Goal: Task Accomplishment & Management: Manage account settings

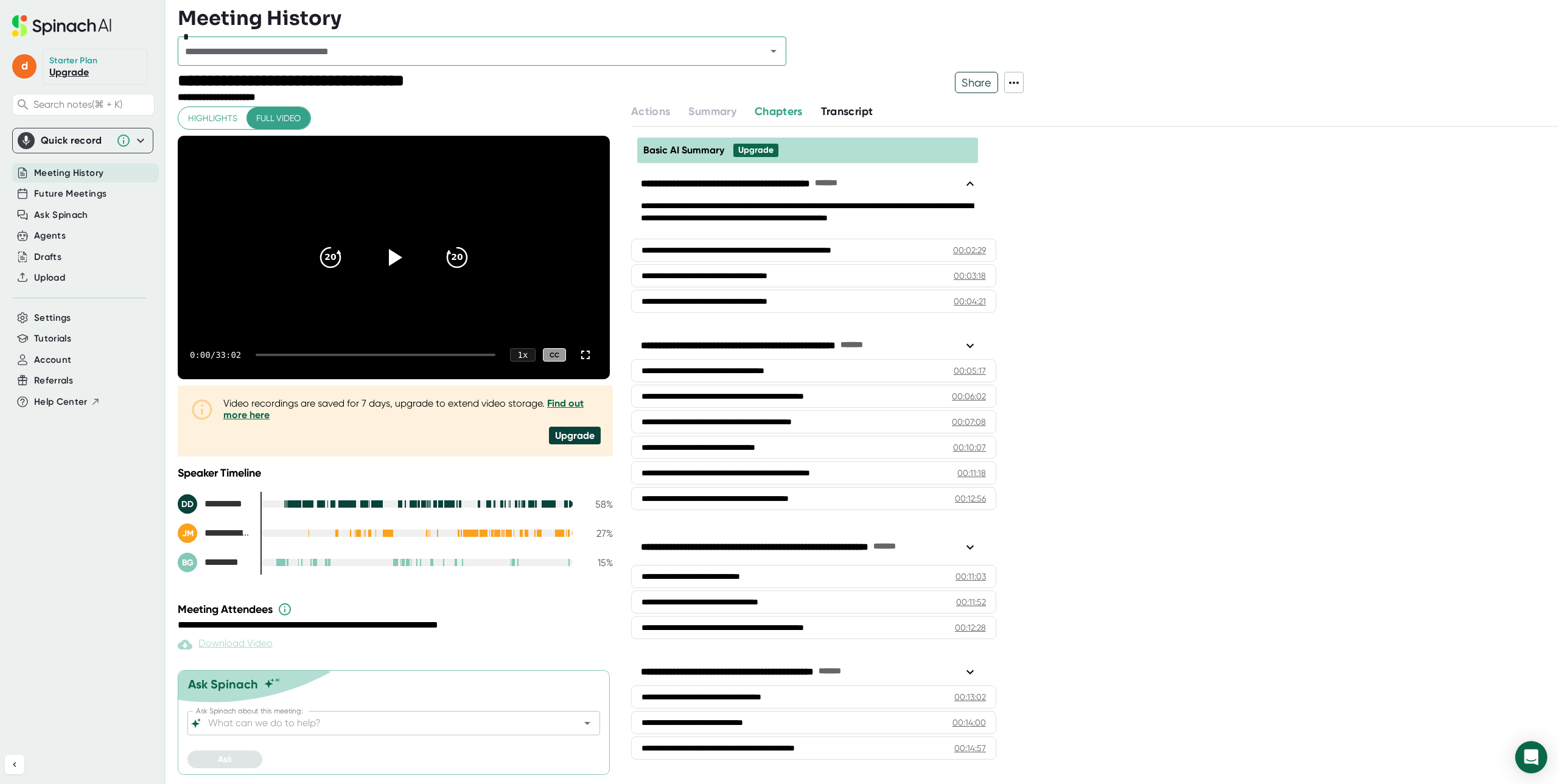
click at [1527, 757] on icon "Open Intercom Messenger" at bounding box center [1531, 757] width 14 height 16
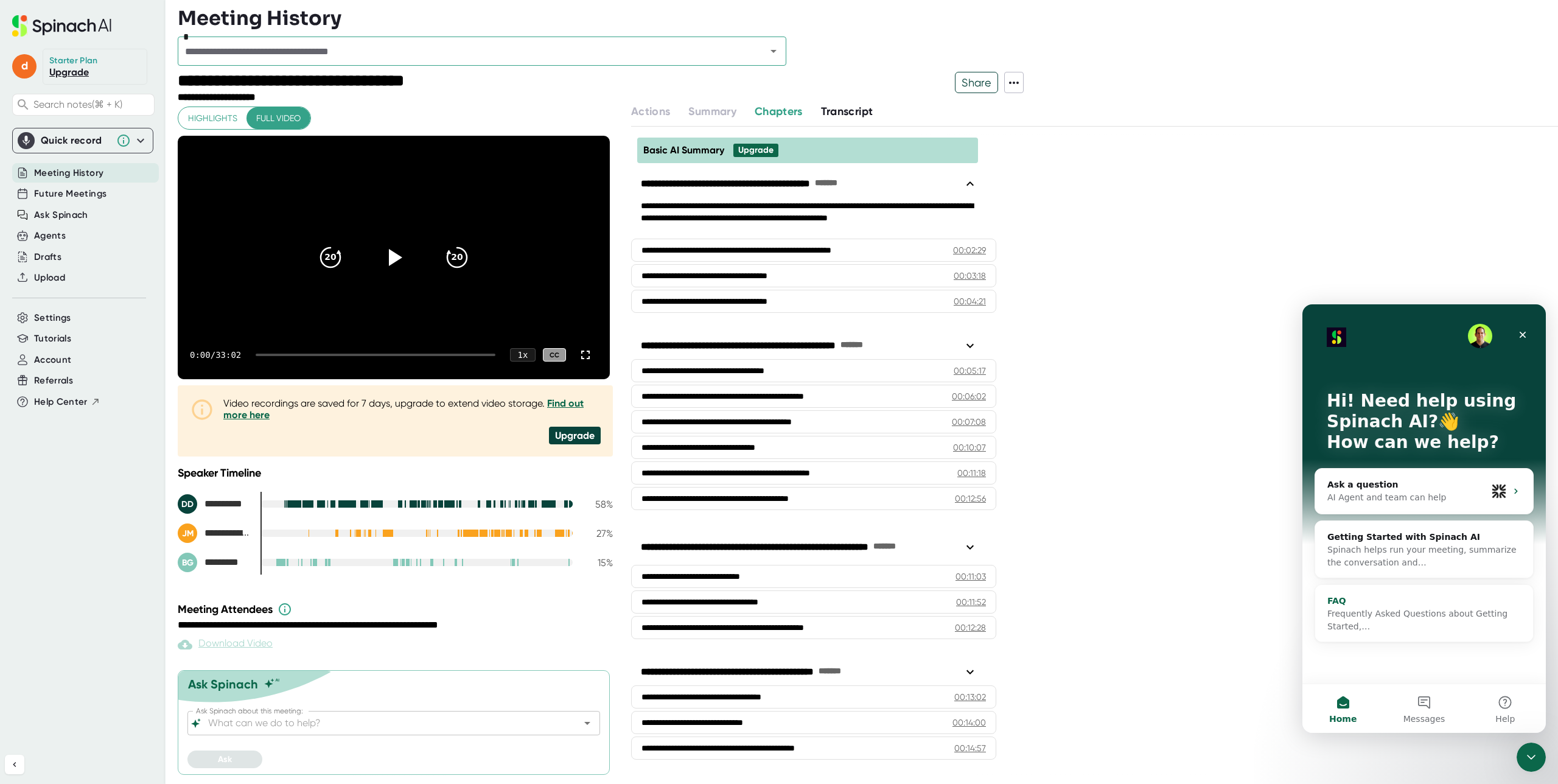
click at [1428, 610] on span "Frequently Asked Questions about Getting Started,…" at bounding box center [1417, 620] width 180 height 23
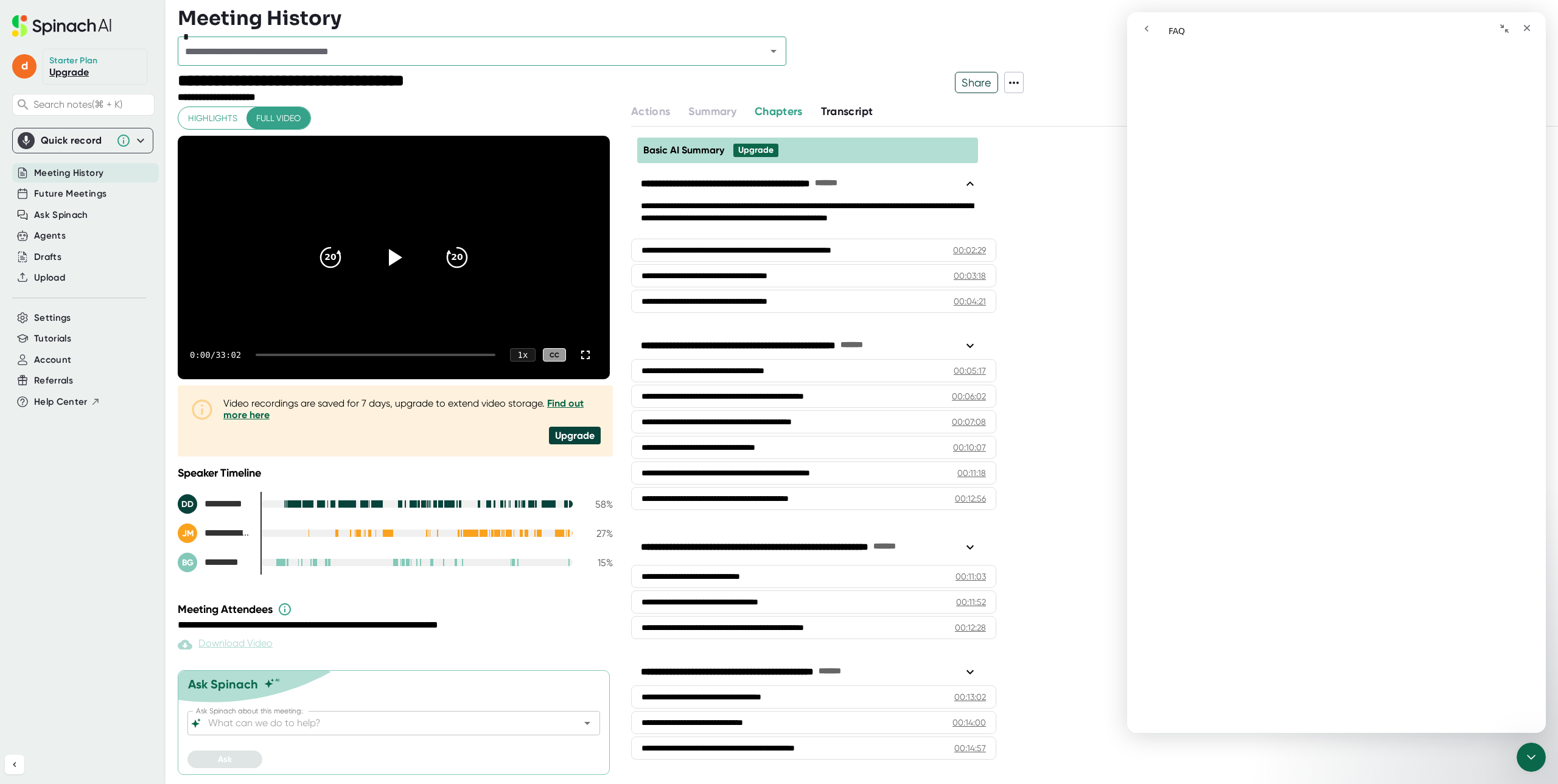
scroll to position [2416, 0]
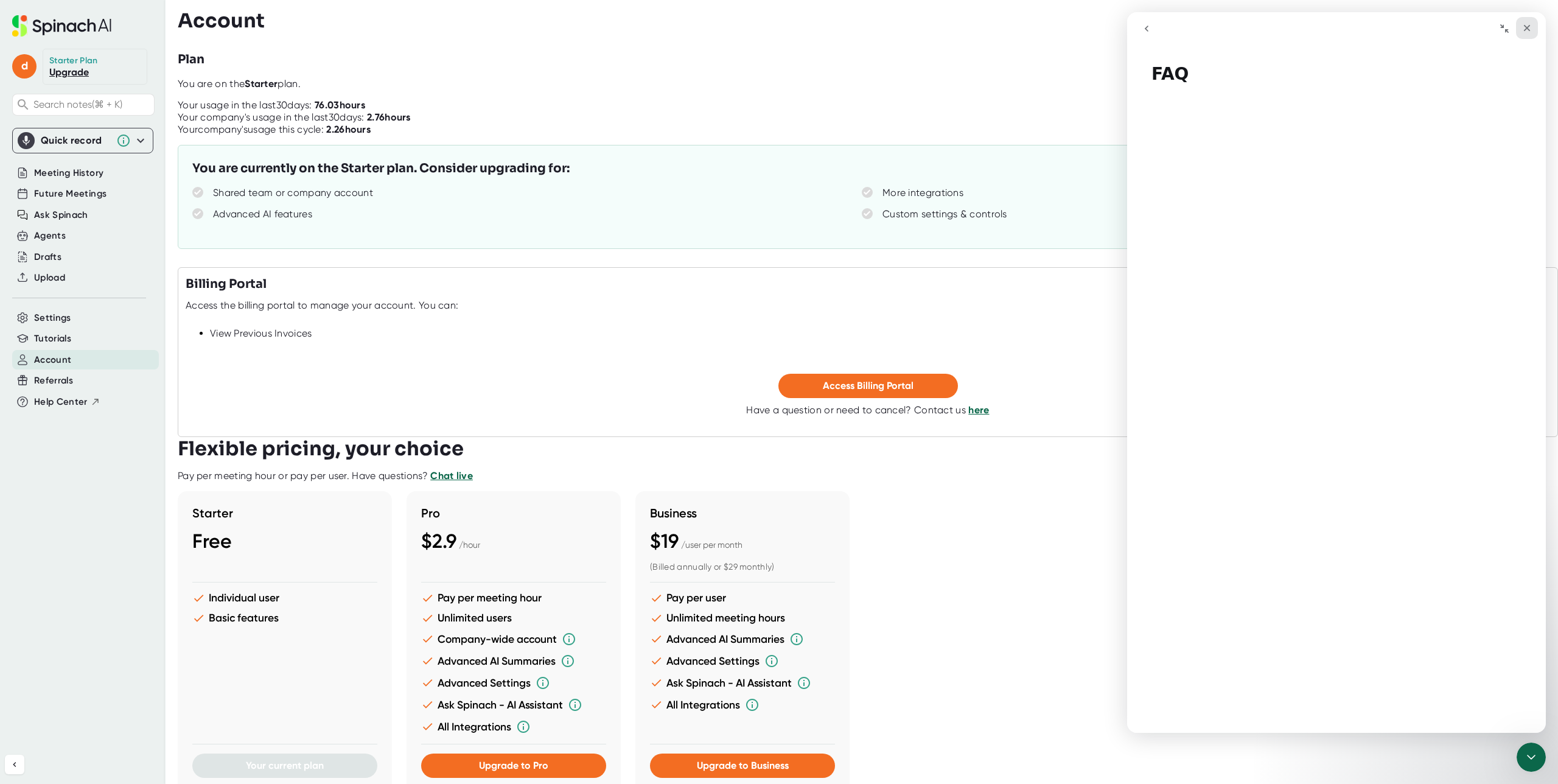
click at [1530, 27] on icon "Close" at bounding box center [1527, 28] width 10 height 10
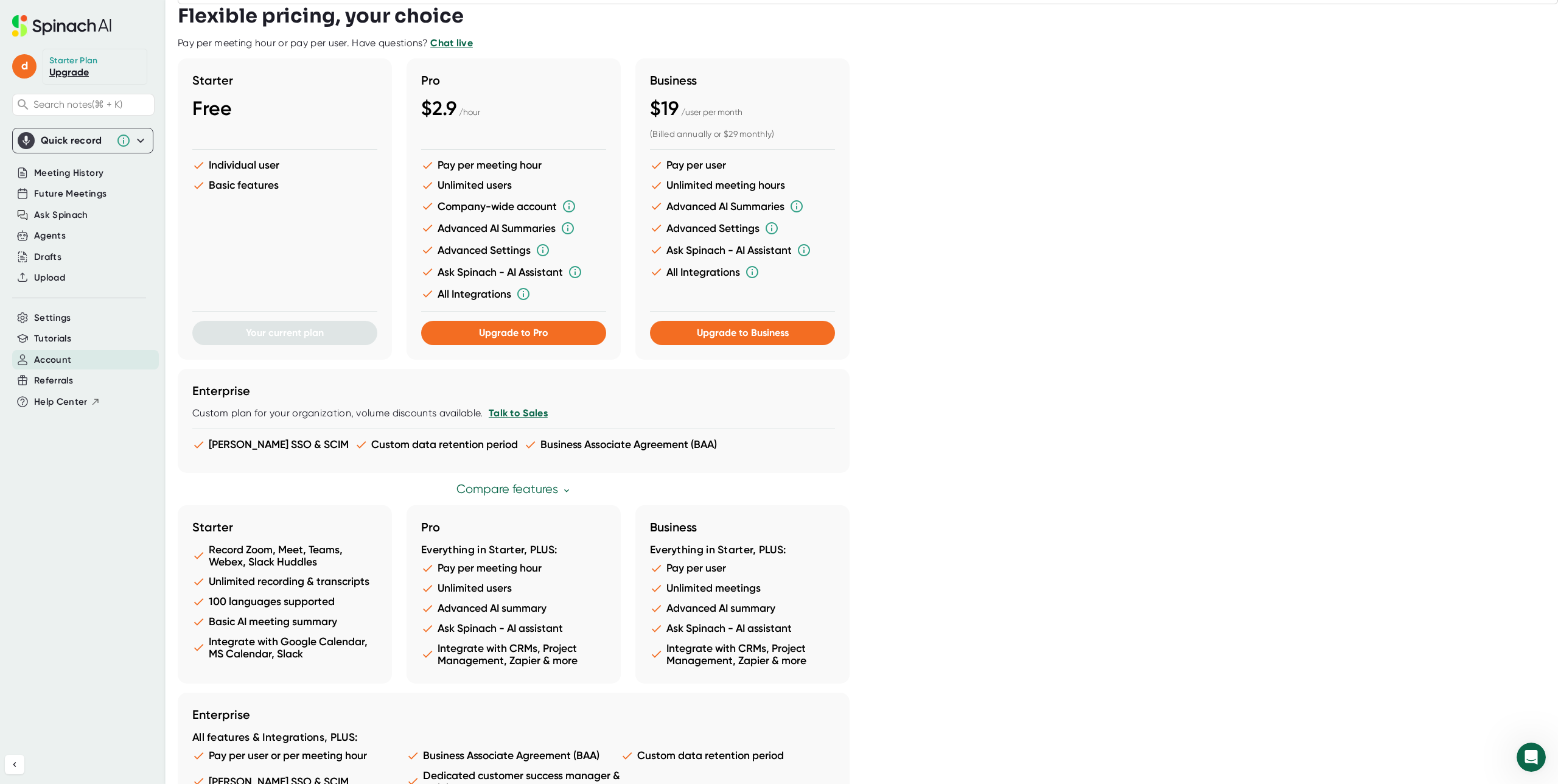
scroll to position [537, 0]
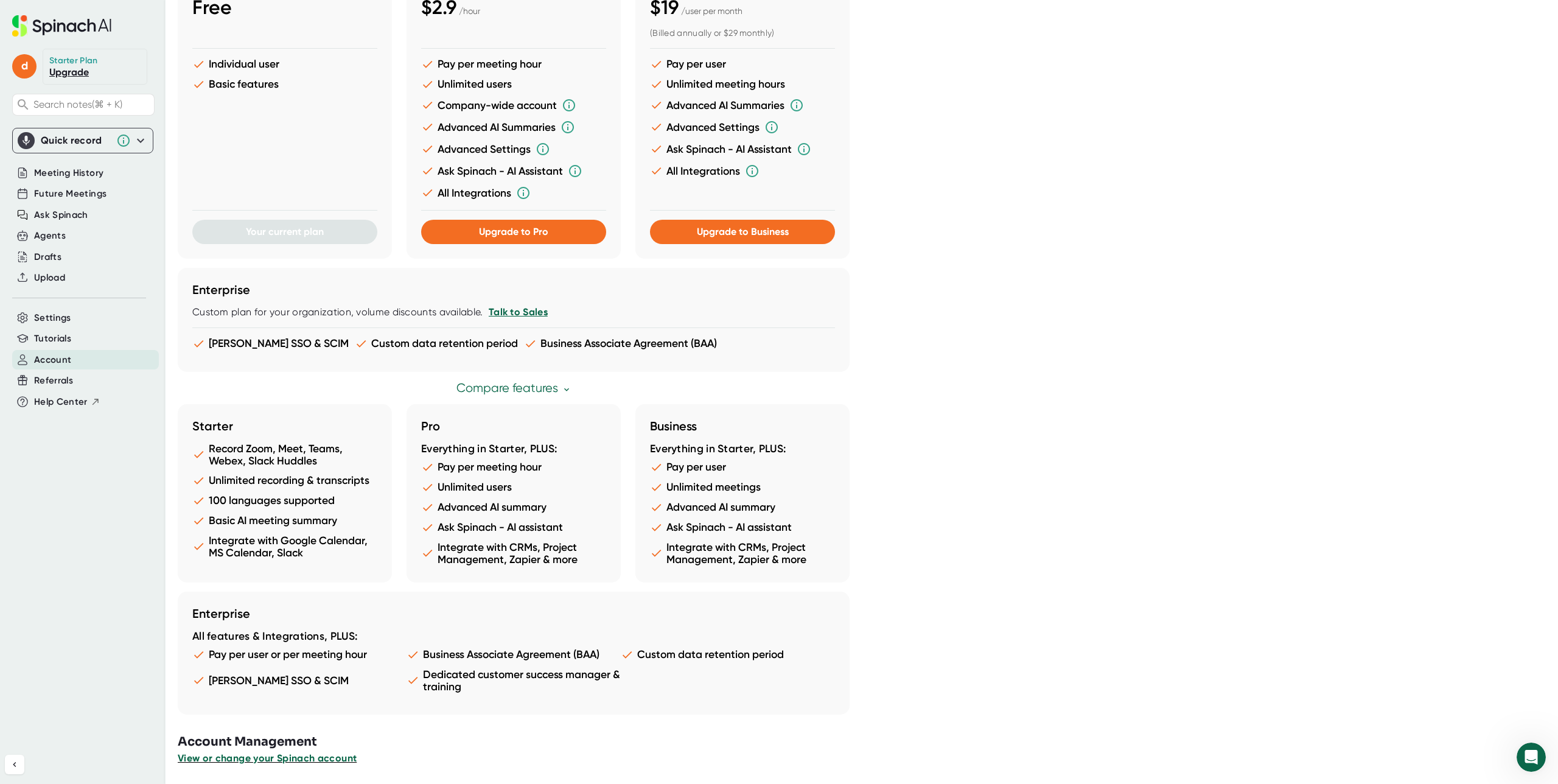
click at [321, 757] on span "View or change your Spinach account" at bounding box center [267, 758] width 179 height 12
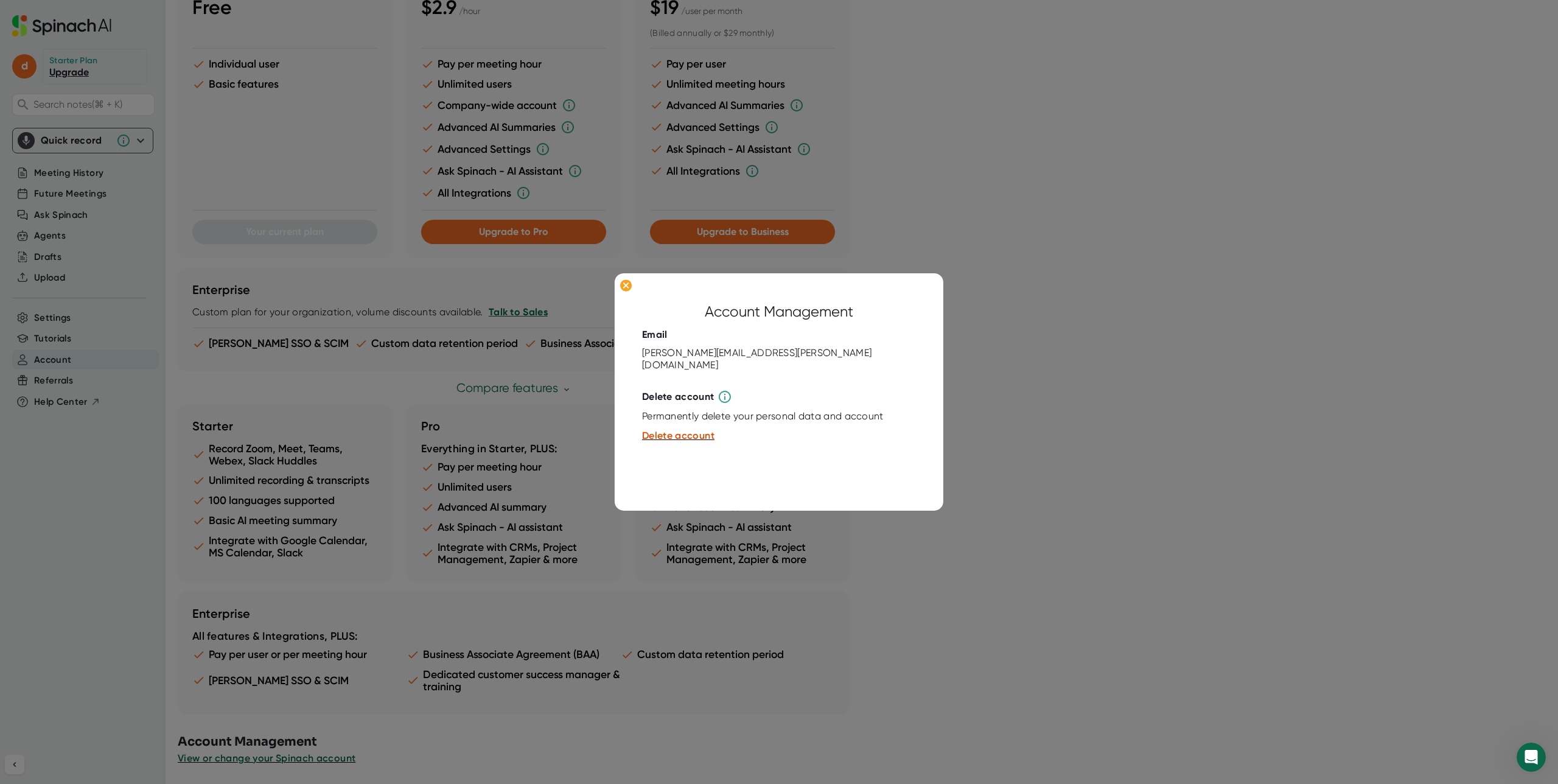
click at [999, 594] on div at bounding box center [779, 392] width 1558 height 784
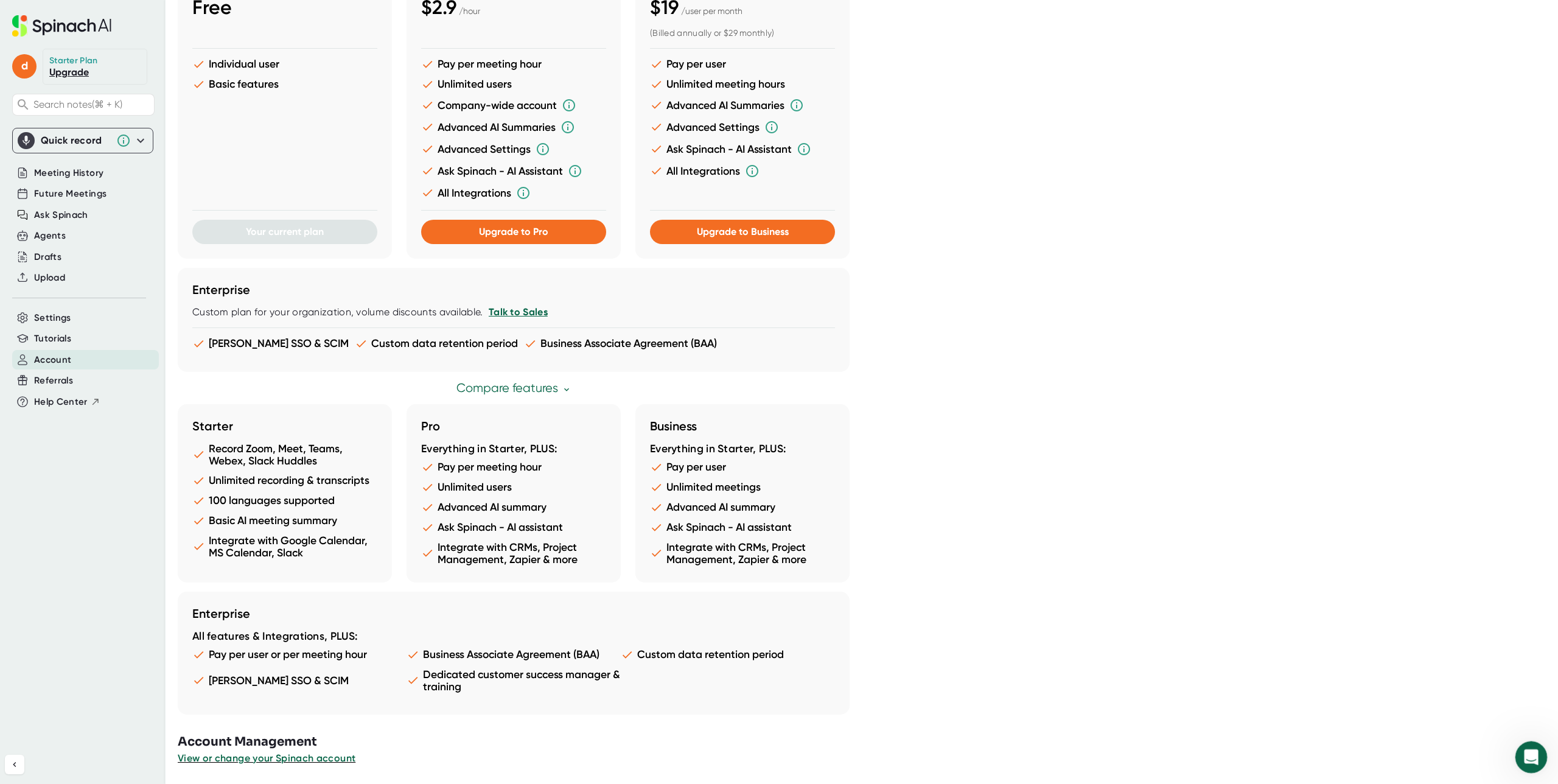
click at [1522, 750] on div "Open Intercom Messenger" at bounding box center [1530, 755] width 40 height 40
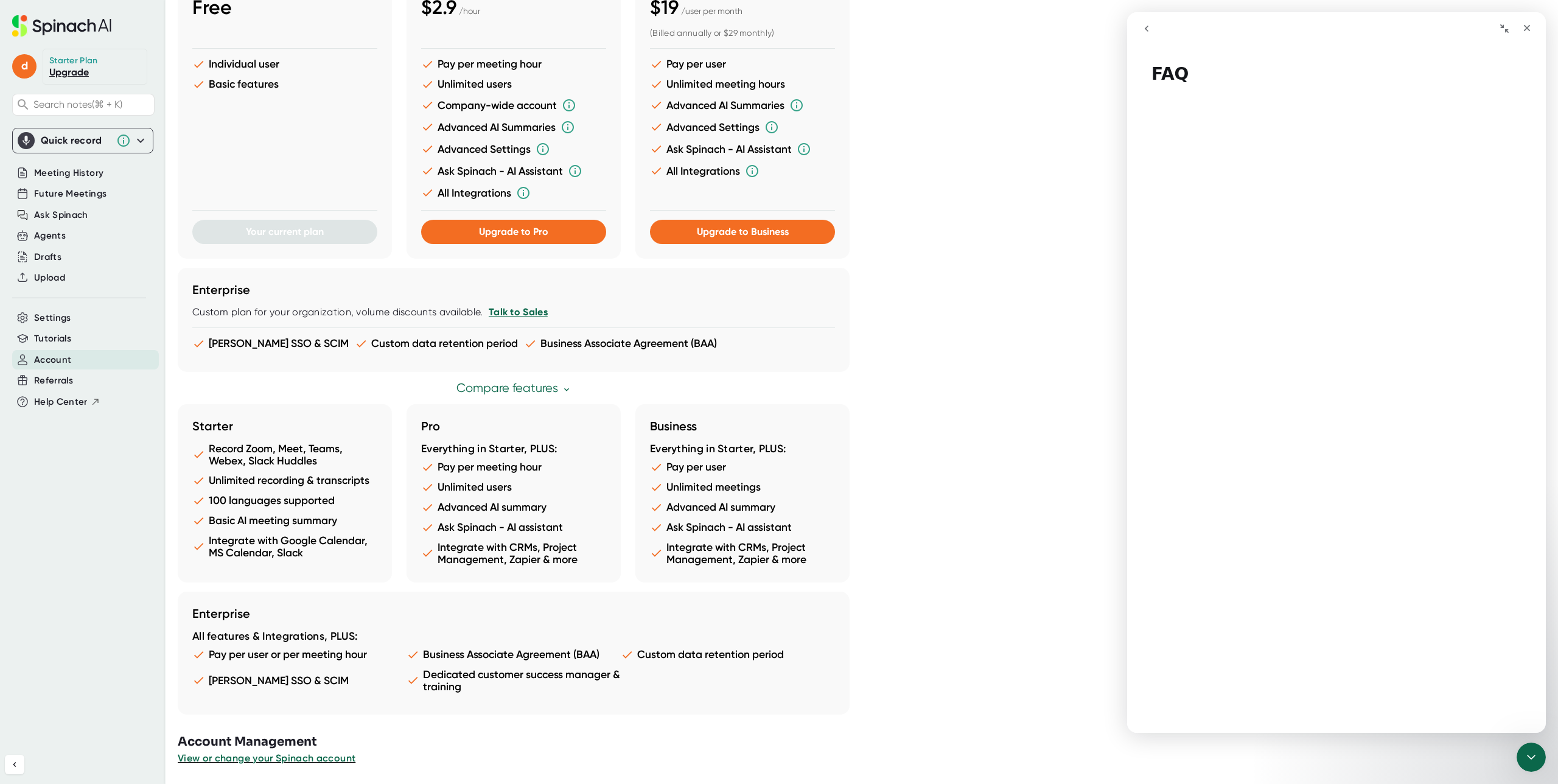
click at [1144, 30] on icon "go back" at bounding box center [1146, 28] width 10 height 10
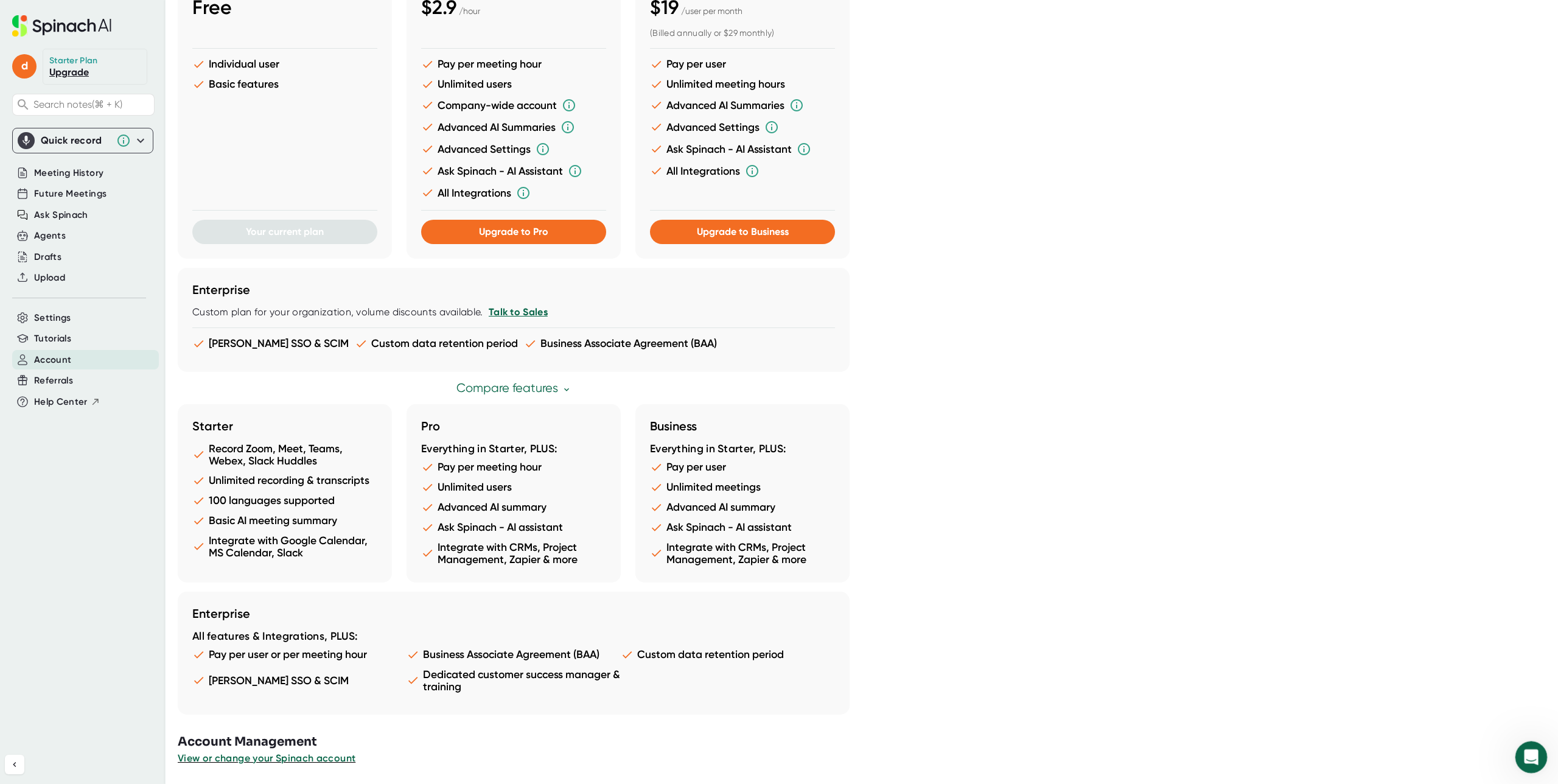
click at [1530, 763] on icon "Open Intercom Messenger" at bounding box center [1530, 755] width 20 height 20
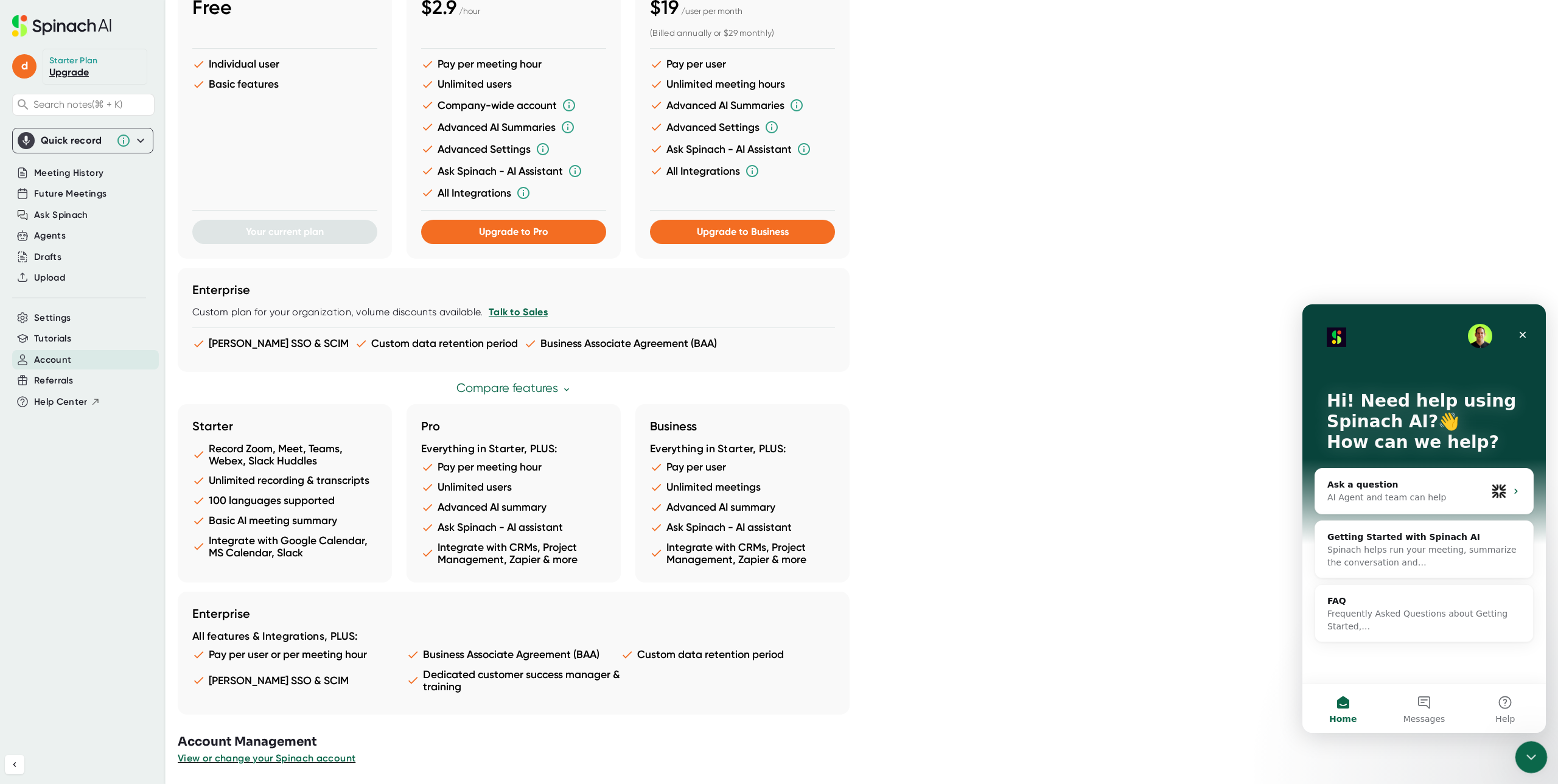
scroll to position [0, 0]
click at [1424, 702] on button "Messages" at bounding box center [1423, 708] width 81 height 49
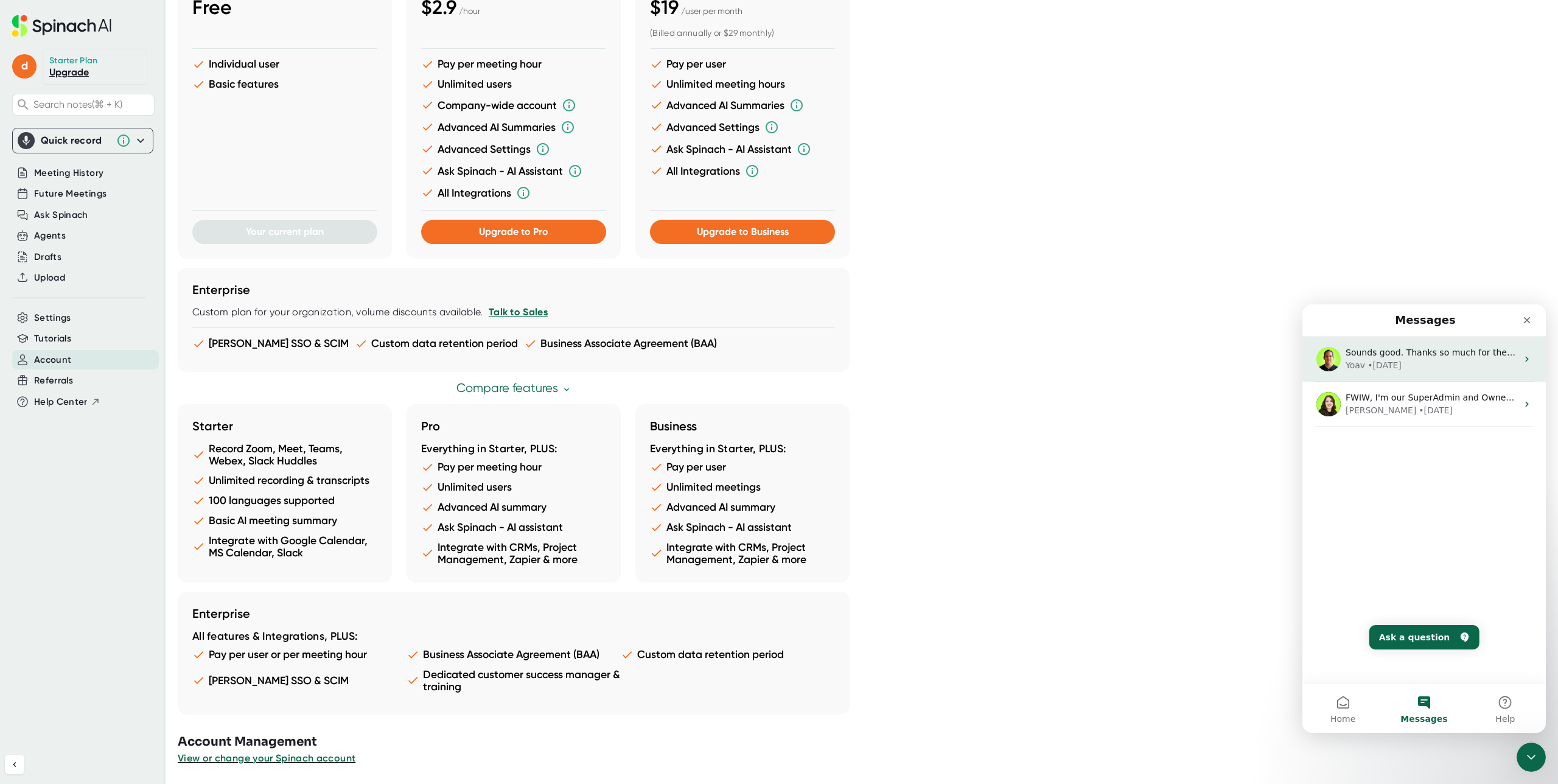
click at [1428, 365] on div "Yoav • 3w ago" at bounding box center [1431, 366] width 172 height 13
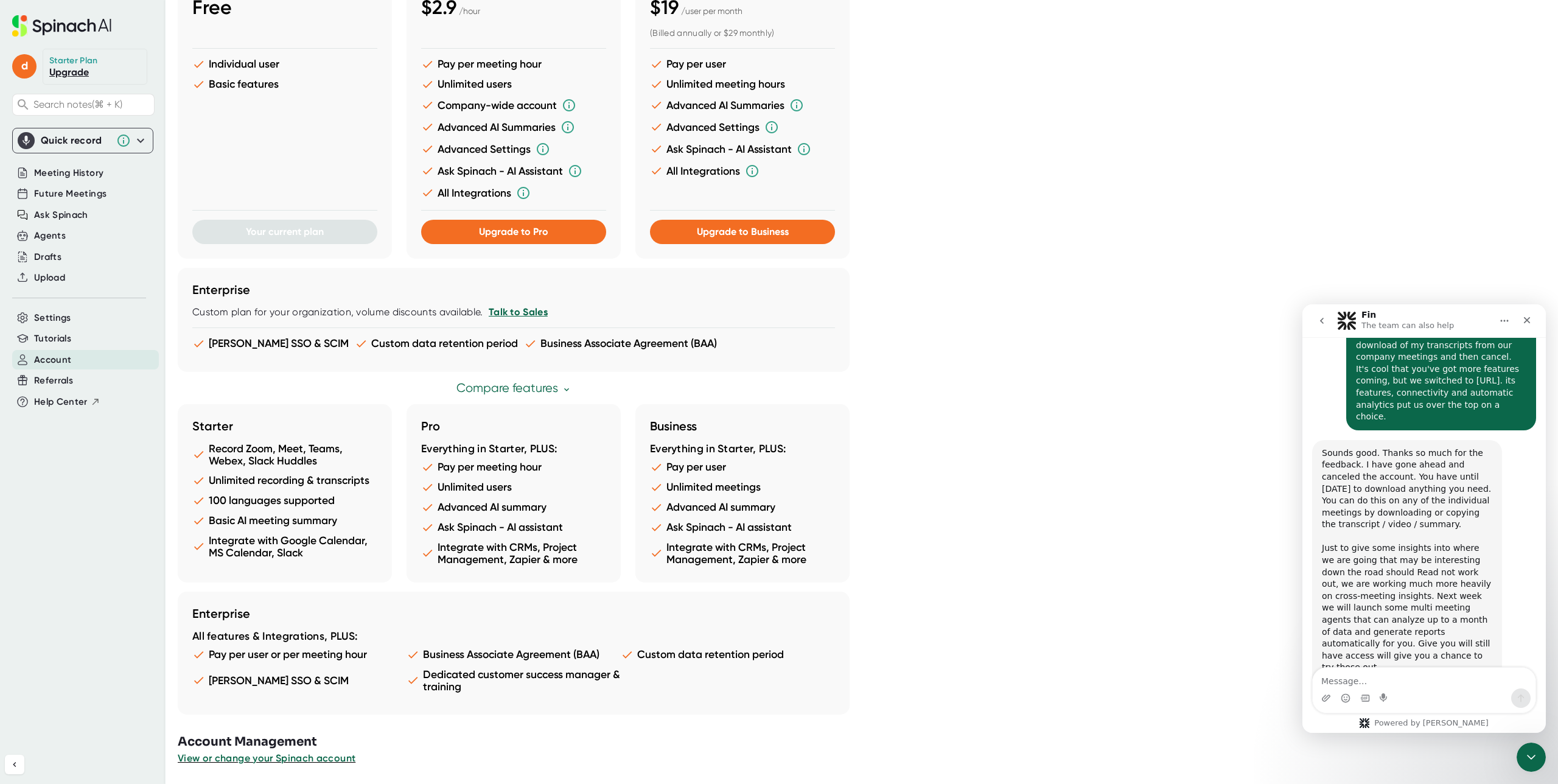
scroll to position [642, 0]
click at [1172, 560] on div "Starter Record Zoom, Meet, Teams, Webex, Slack Huddles Unlimited recording & tr…" at bounding box center [853, 493] width 1353 height 178
click at [1169, 559] on div "Starter Record Zoom, Meet, Teams, Webex, Slack Huddles Unlimited recording & tr…" at bounding box center [853, 493] width 1353 height 178
click at [90, 177] on span "Meeting History" at bounding box center [69, 174] width 69 height 14
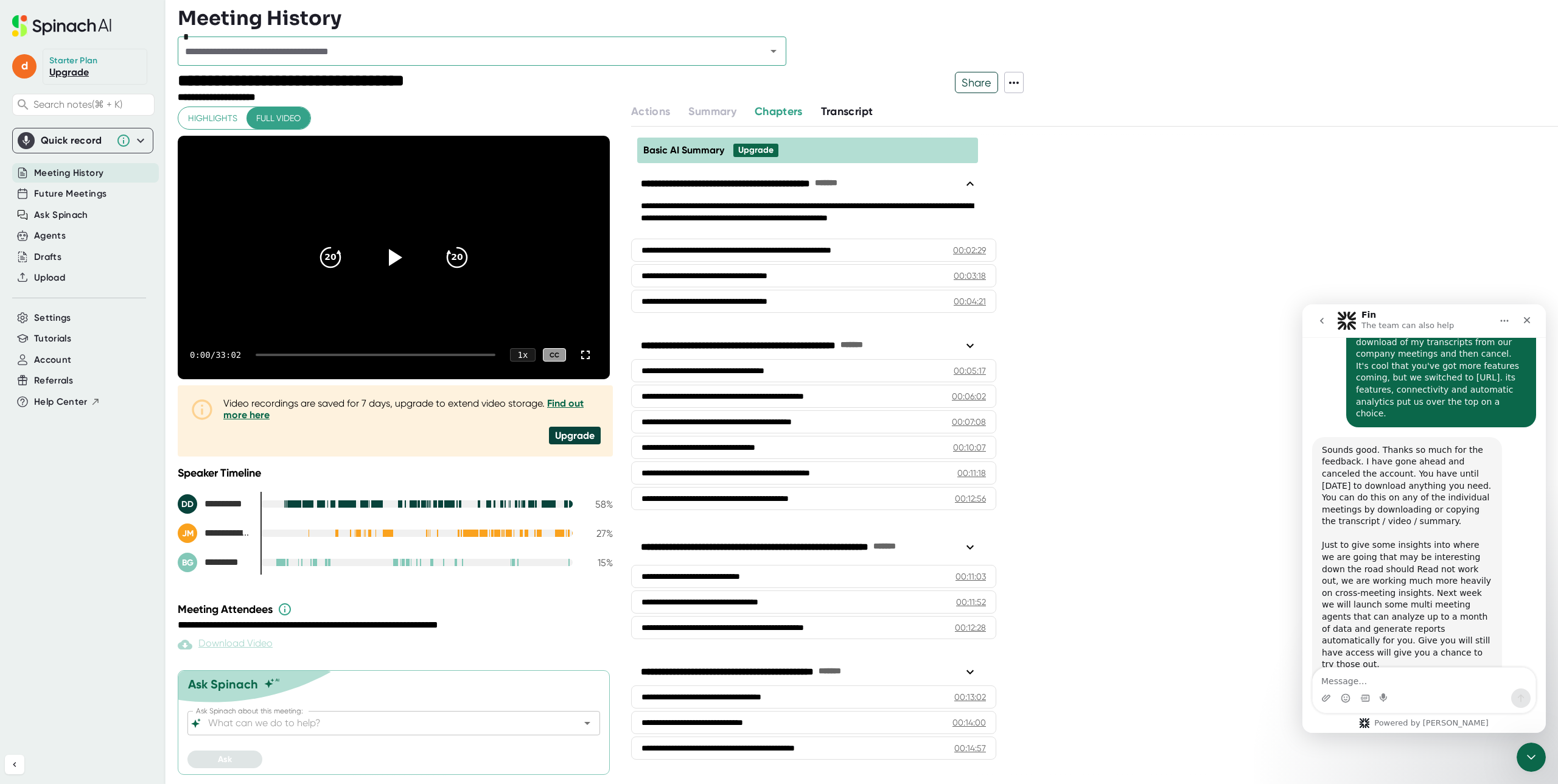
click at [95, 173] on span "Meeting History" at bounding box center [69, 174] width 69 height 14
click at [778, 51] on icon "Open" at bounding box center [773, 51] width 15 height 15
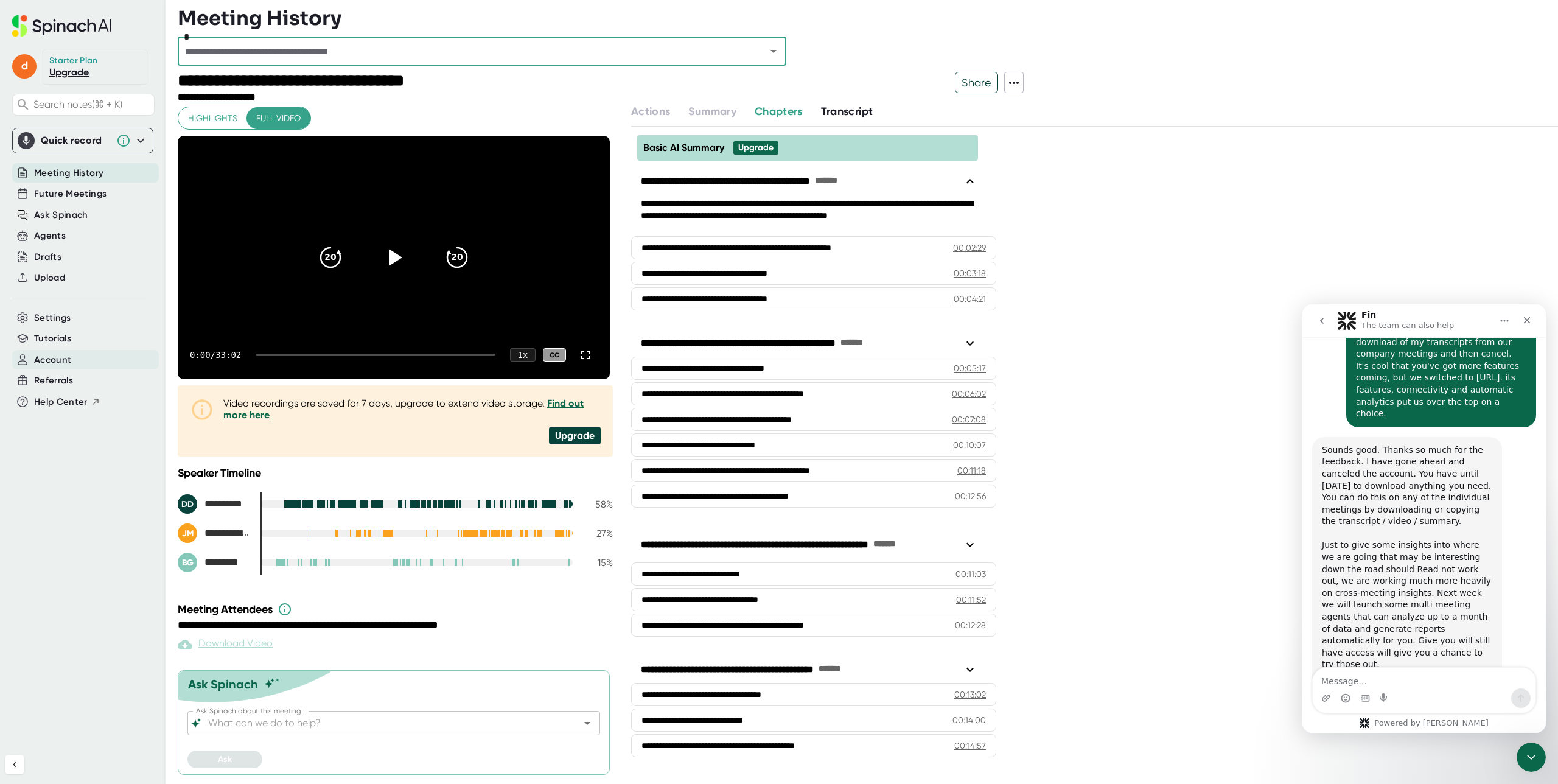
click at [58, 352] on div "Account" at bounding box center [85, 359] width 146 height 20
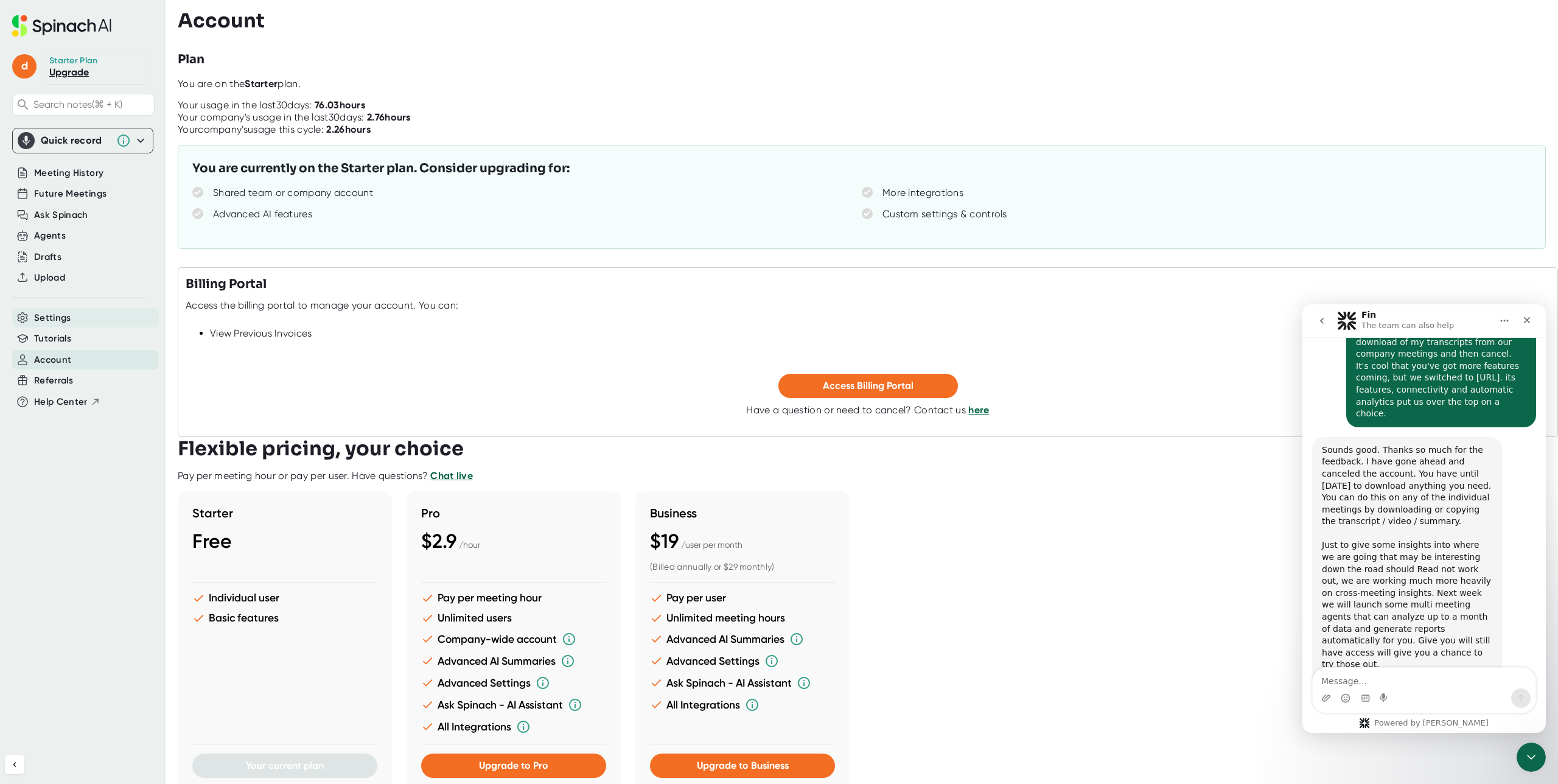
click at [69, 320] on span "Settings" at bounding box center [52, 318] width 37 height 14
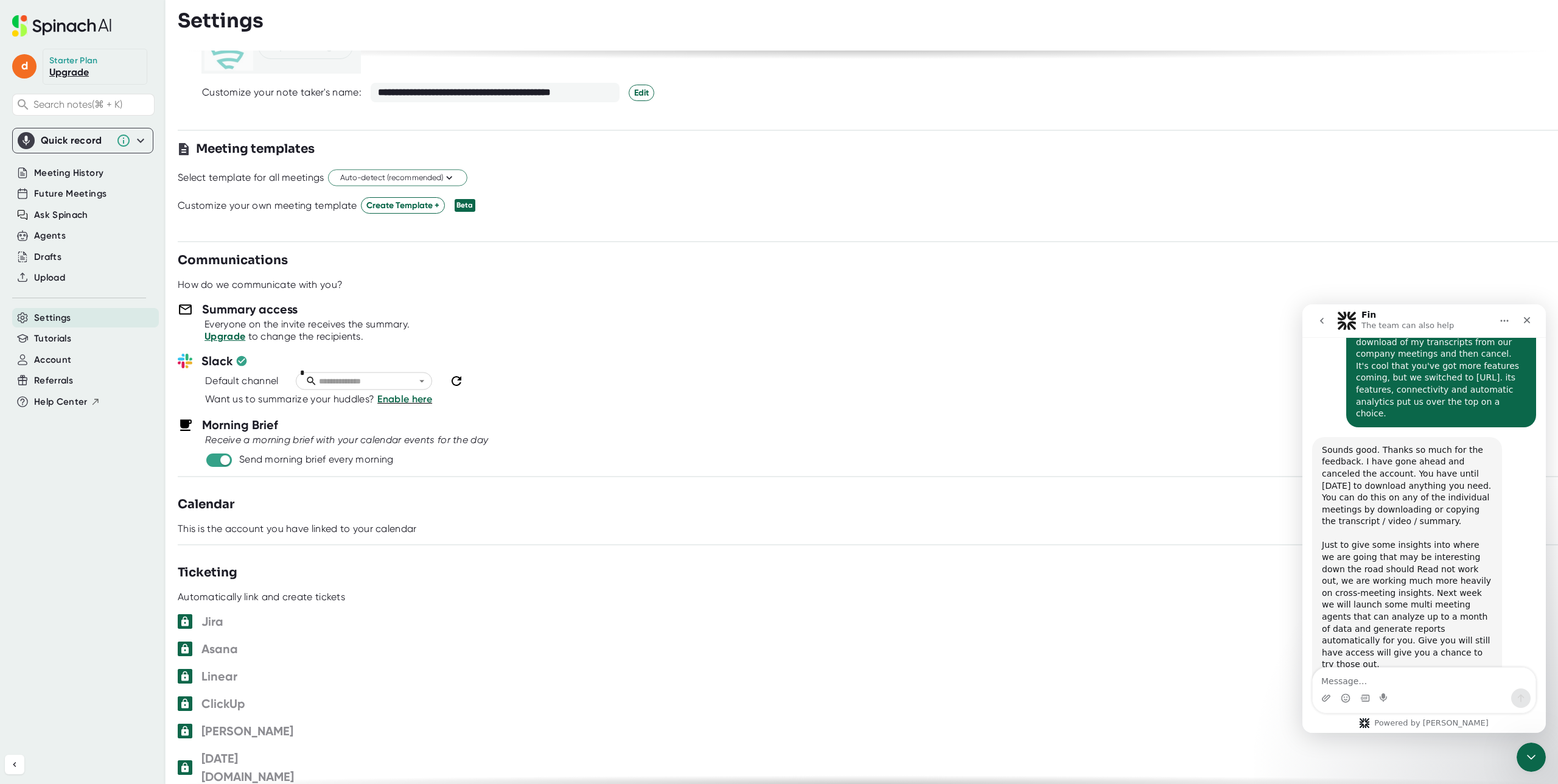
scroll to position [288, 0]
click at [221, 455] on input "checkbox" at bounding box center [225, 457] width 35 height 11
checkbox input "false"
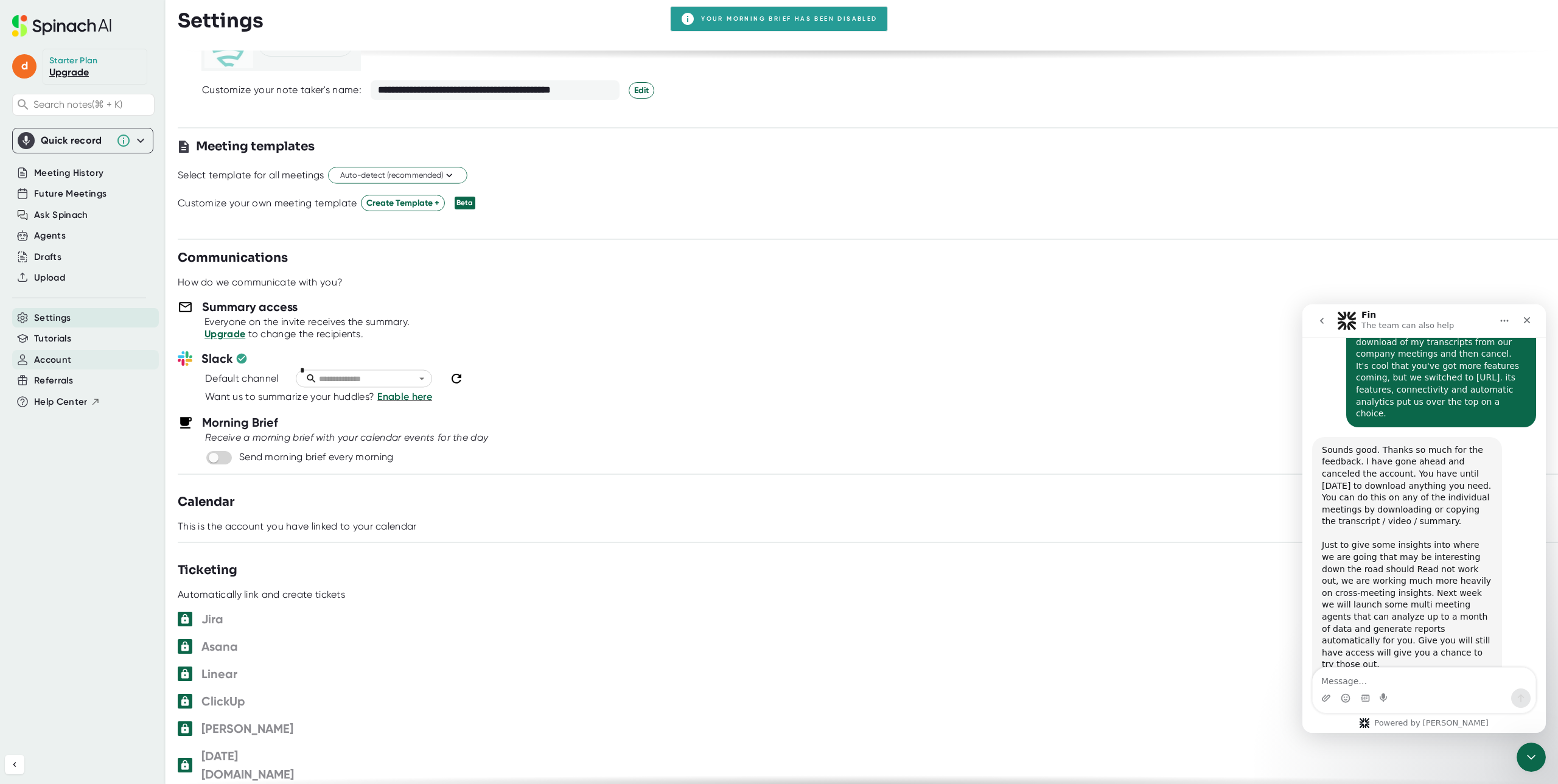
click at [46, 355] on span "Account" at bounding box center [52, 360] width 37 height 14
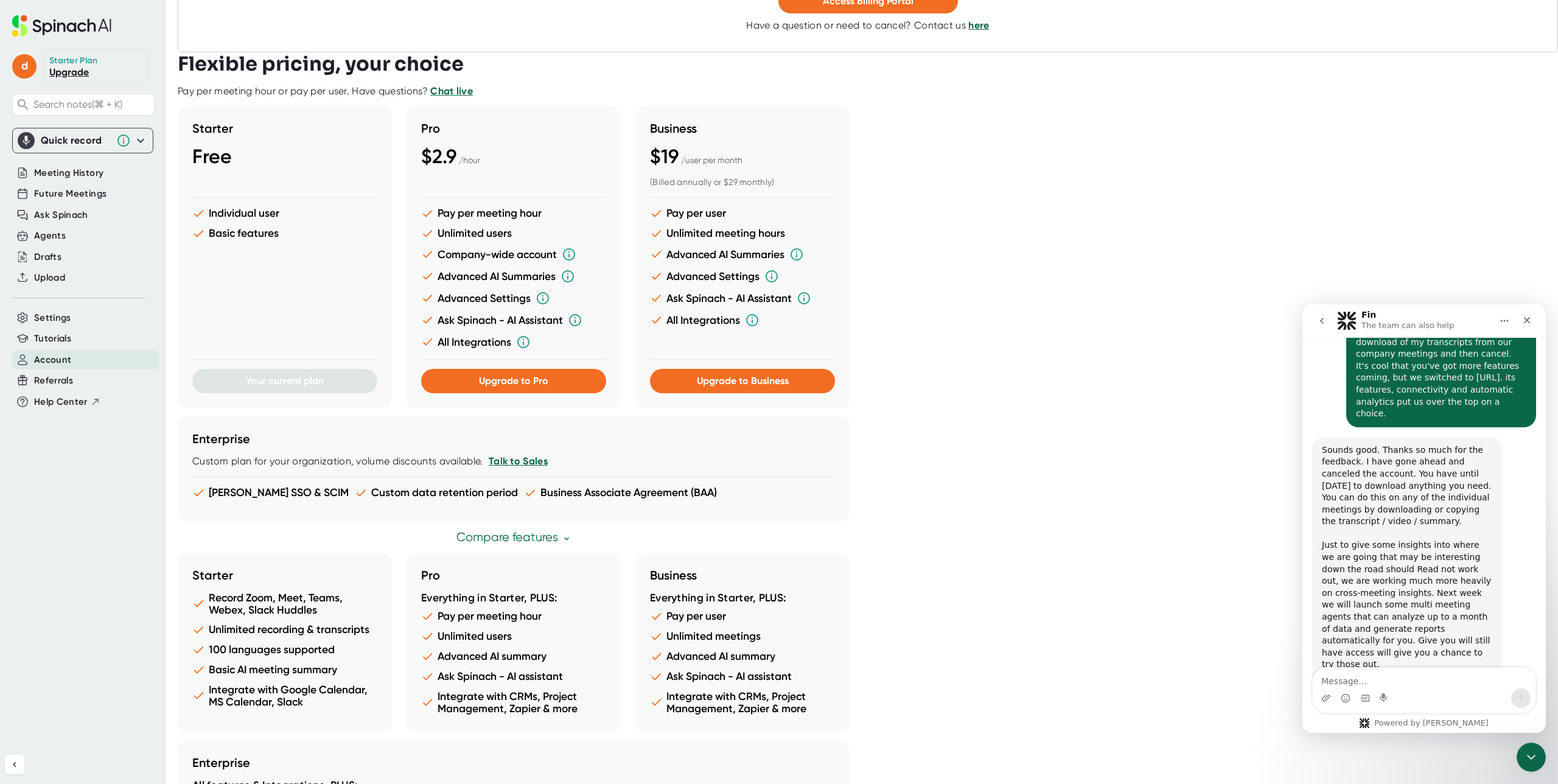
scroll to position [537, 0]
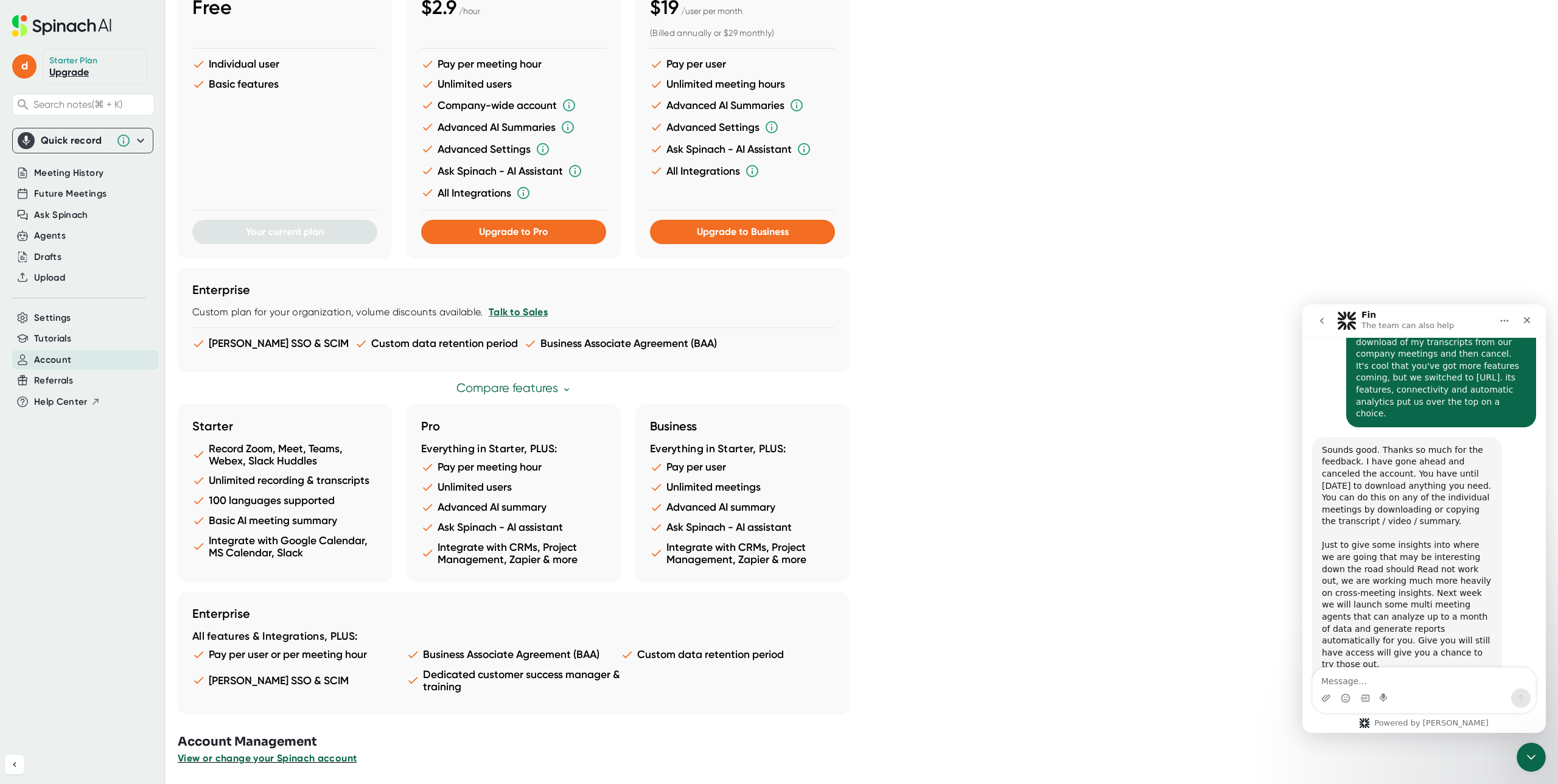
click at [326, 757] on span "View or change your Spinach account" at bounding box center [267, 758] width 179 height 12
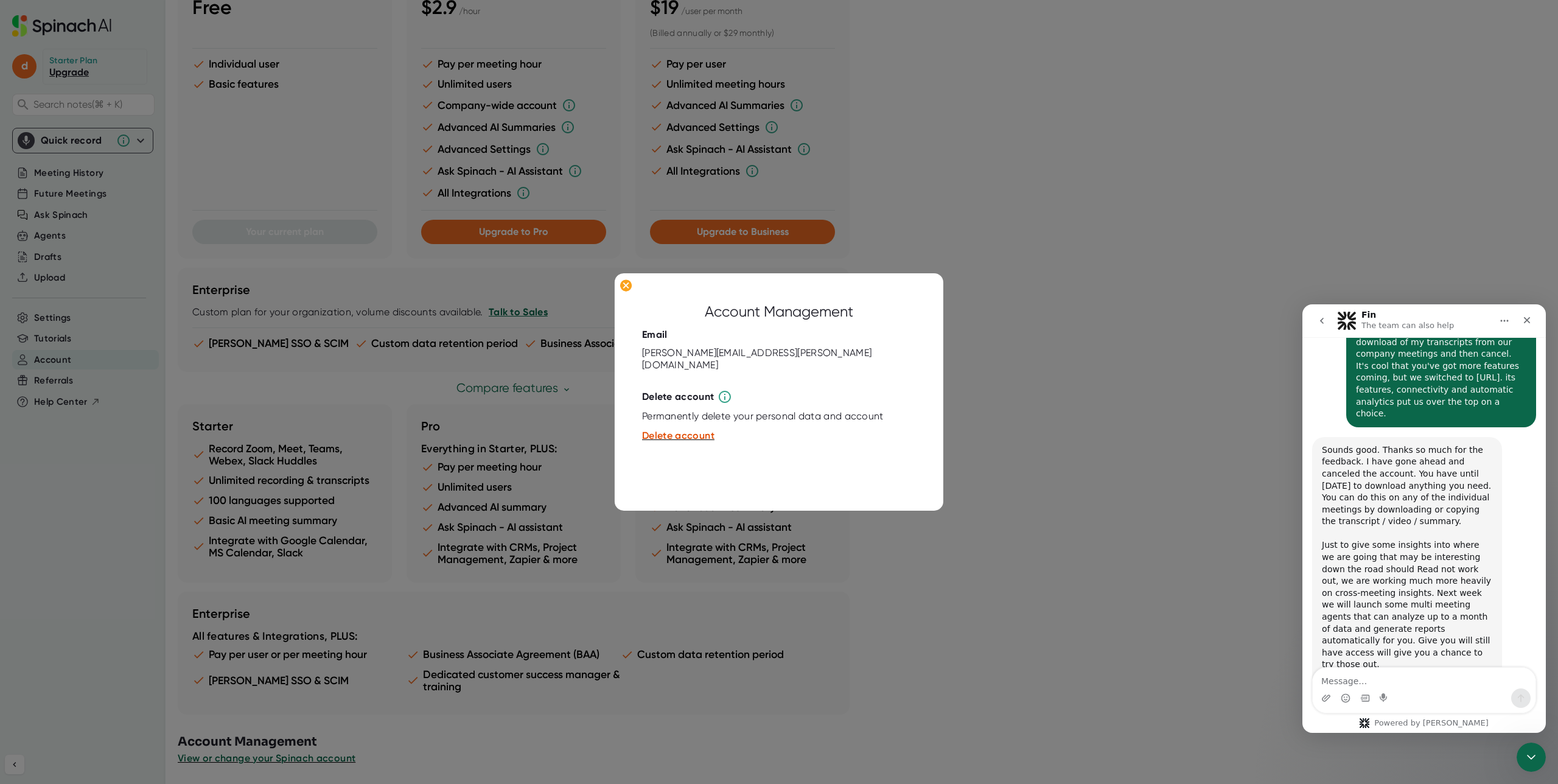
click at [1063, 203] on div at bounding box center [779, 392] width 1558 height 784
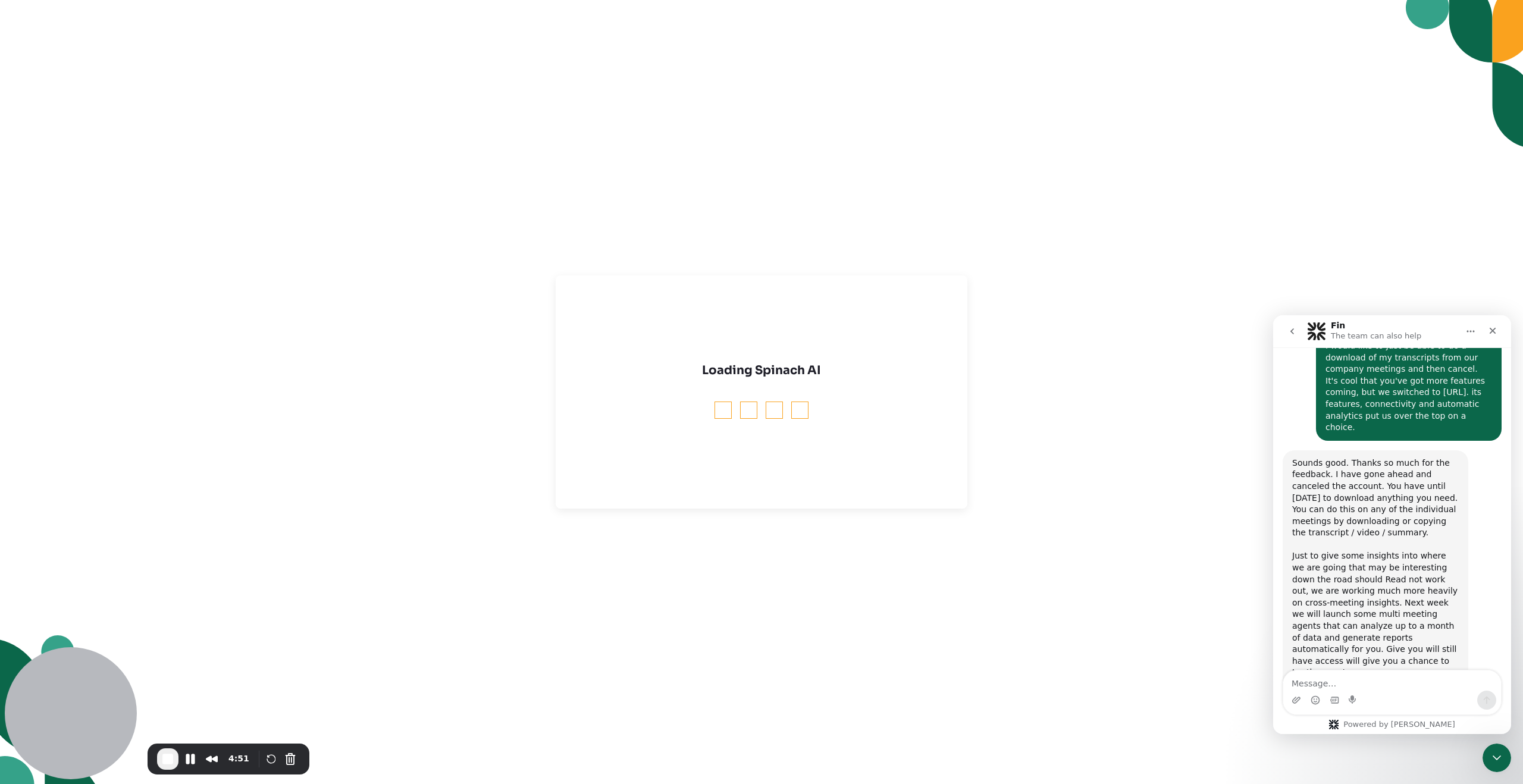
scroll to position [627, 0]
click at [1493, 328] on icon "Close" at bounding box center [1493, 330] width 9 height 9
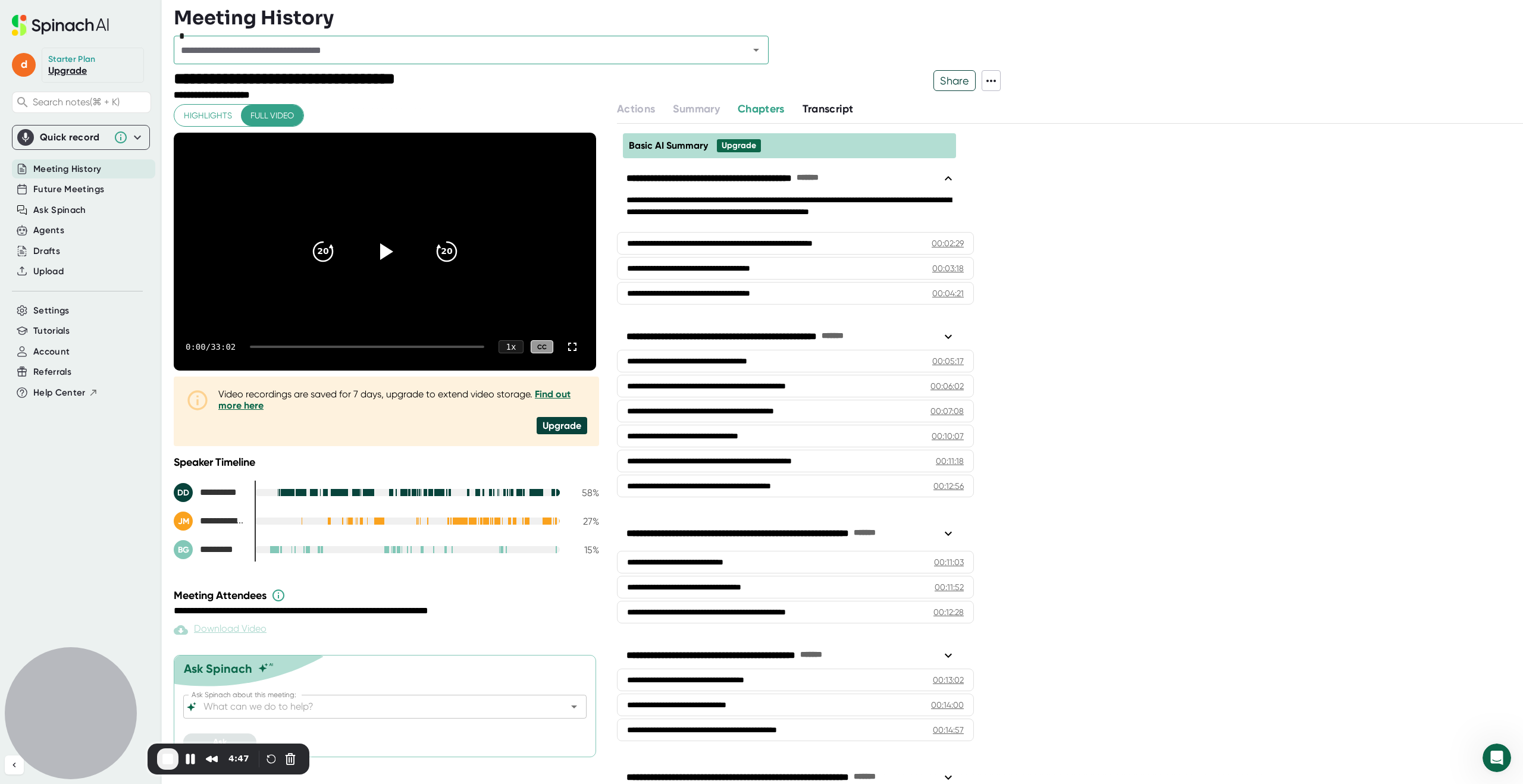
scroll to position [3, 0]
click at [57, 352] on span "Account" at bounding box center [51, 352] width 36 height 14
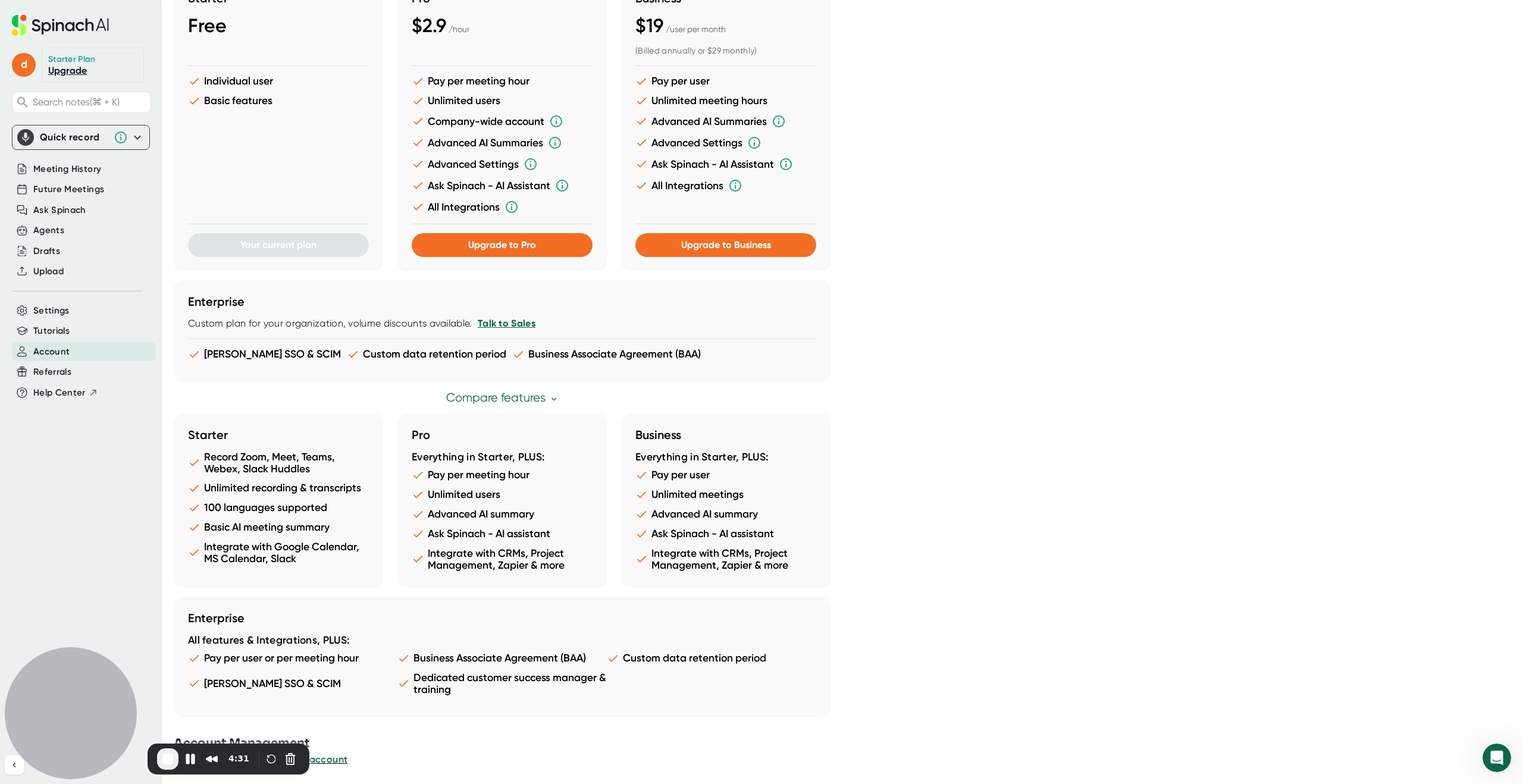
scroll to position [507, 0]
click at [330, 757] on span "View or change your Spinach account" at bounding box center [261, 759] width 175 height 11
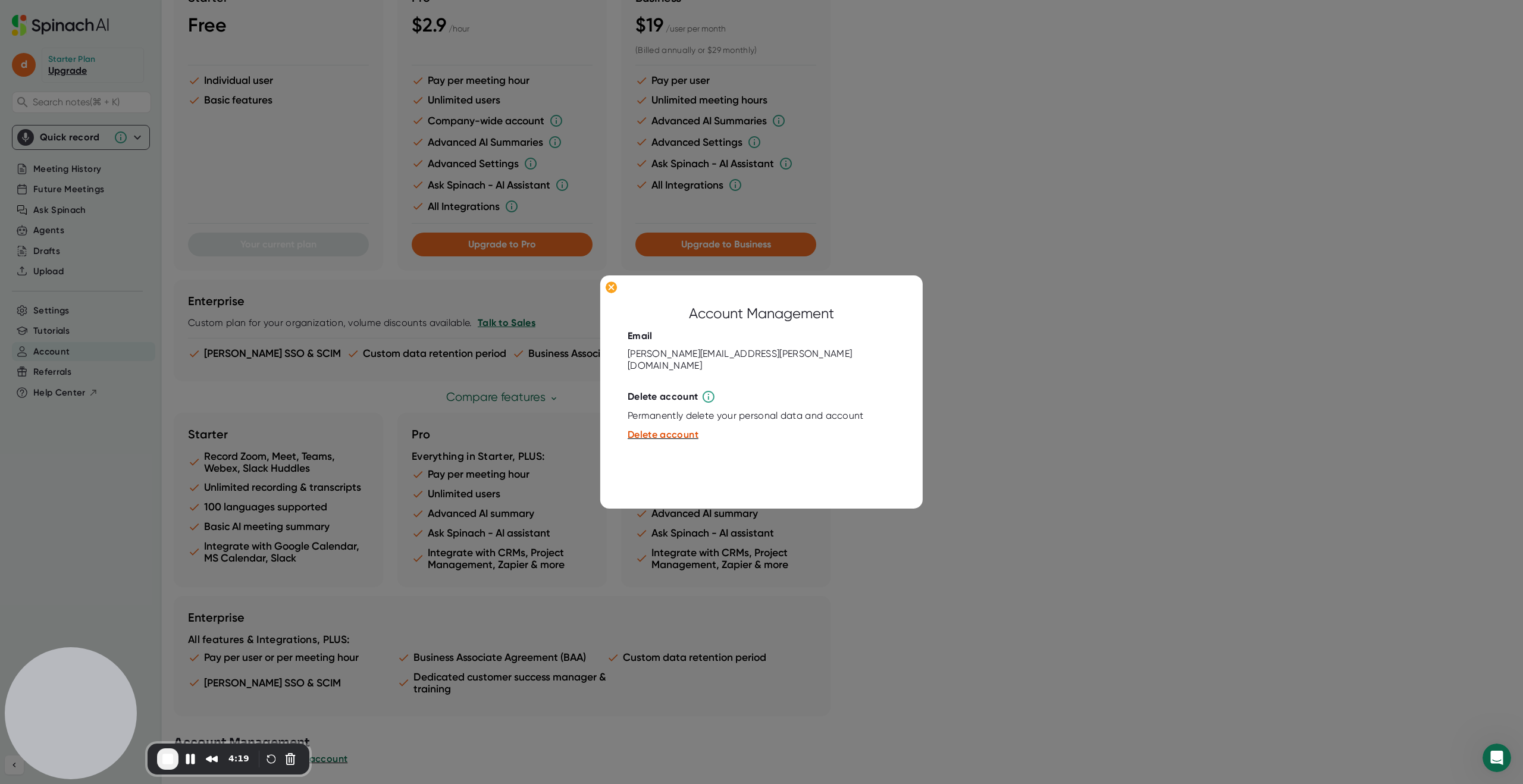
click at [998, 361] on div at bounding box center [762, 392] width 1523 height 784
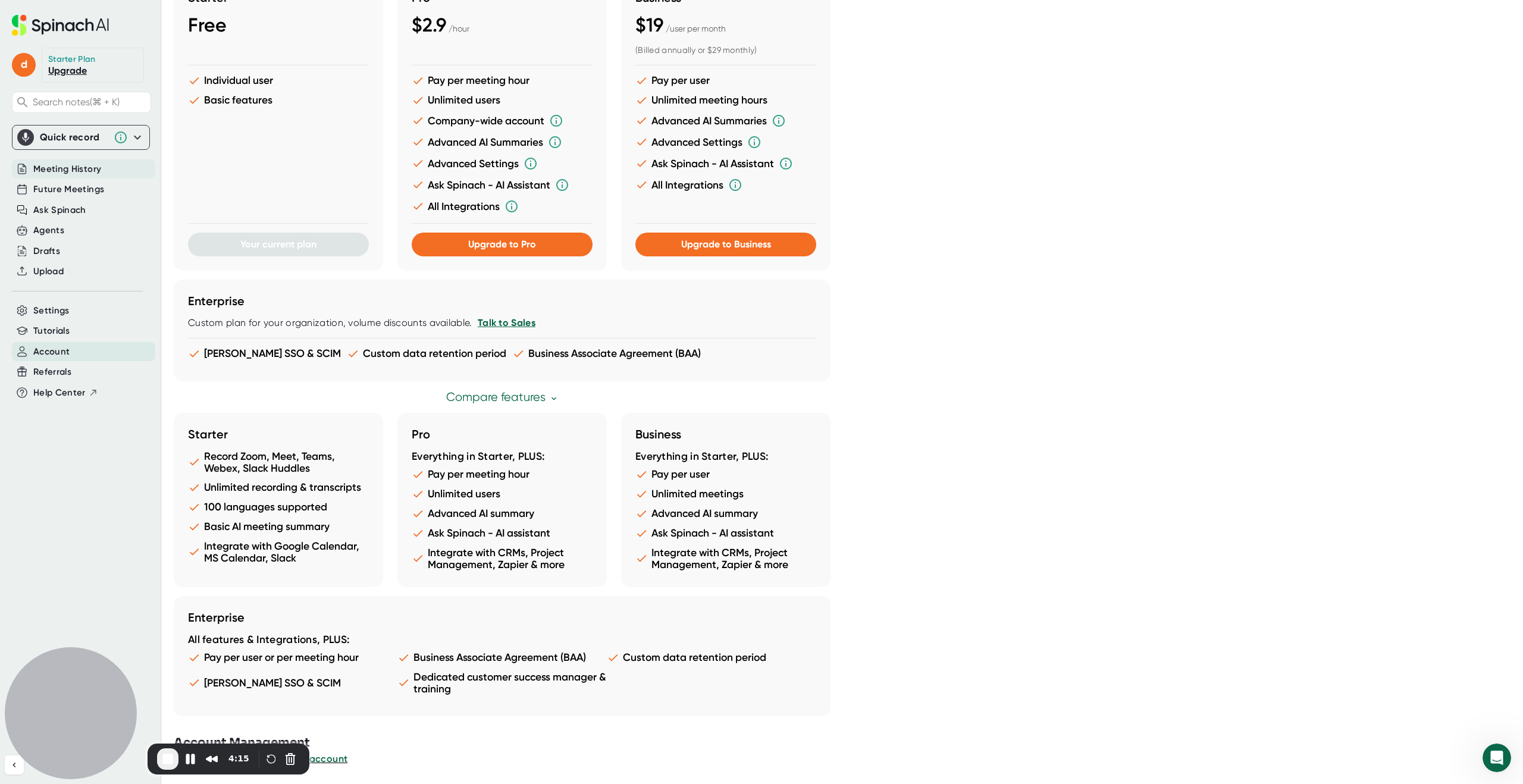
click at [63, 168] on span "Meeting History" at bounding box center [67, 170] width 68 height 14
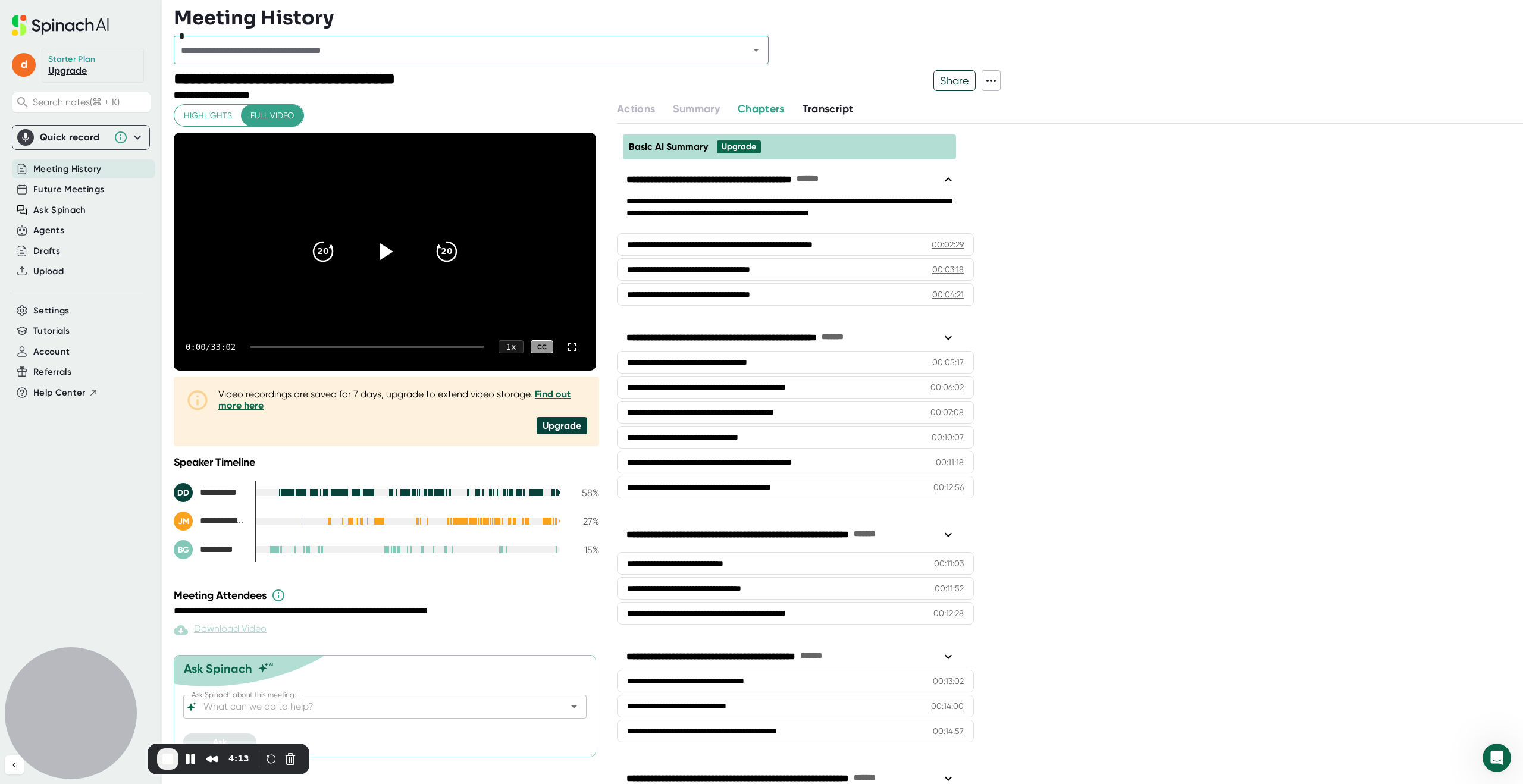
click at [754, 51] on icon "Open" at bounding box center [756, 50] width 15 height 15
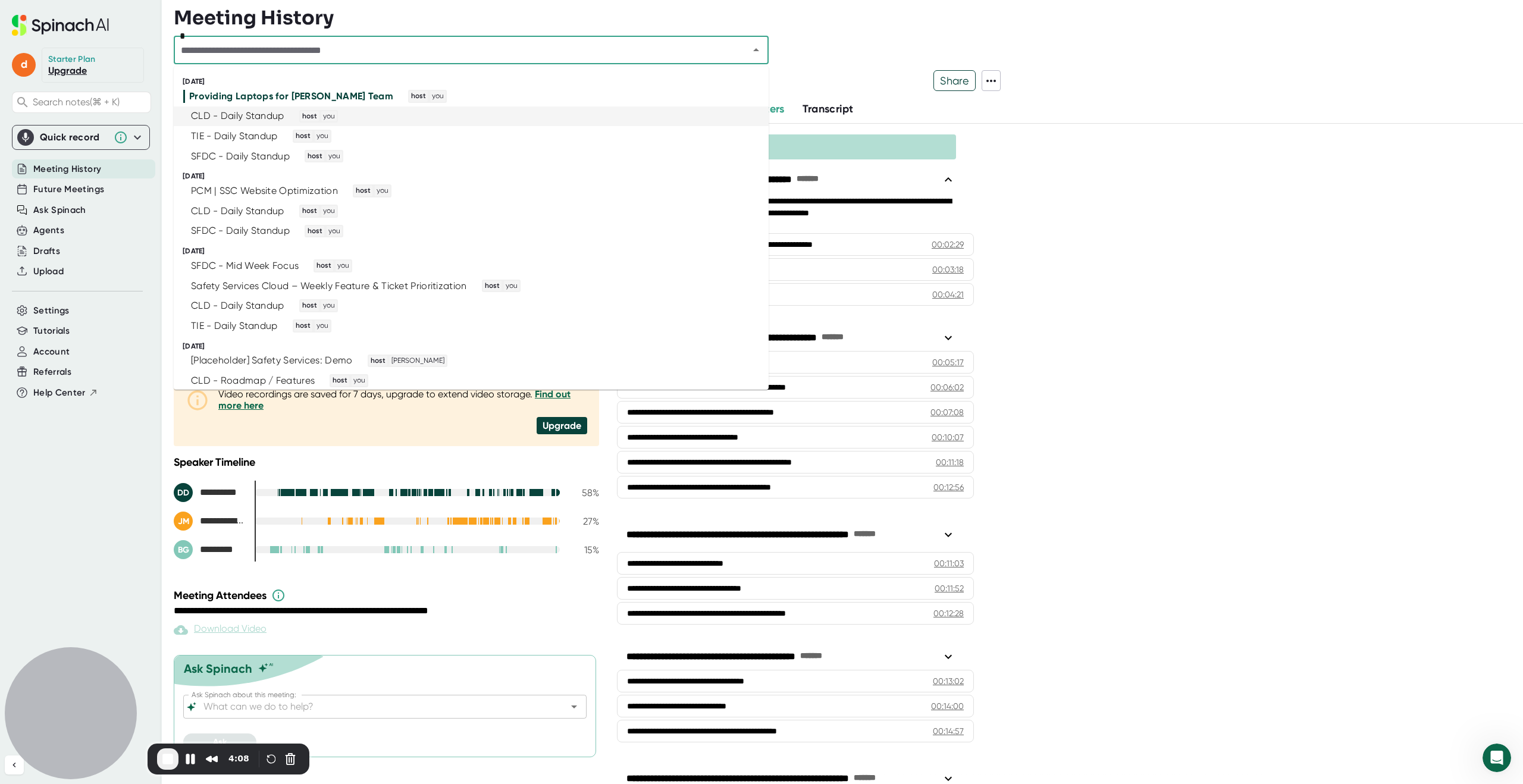
click at [240, 115] on div "CLD - Daily Standup" at bounding box center [238, 116] width 94 height 12
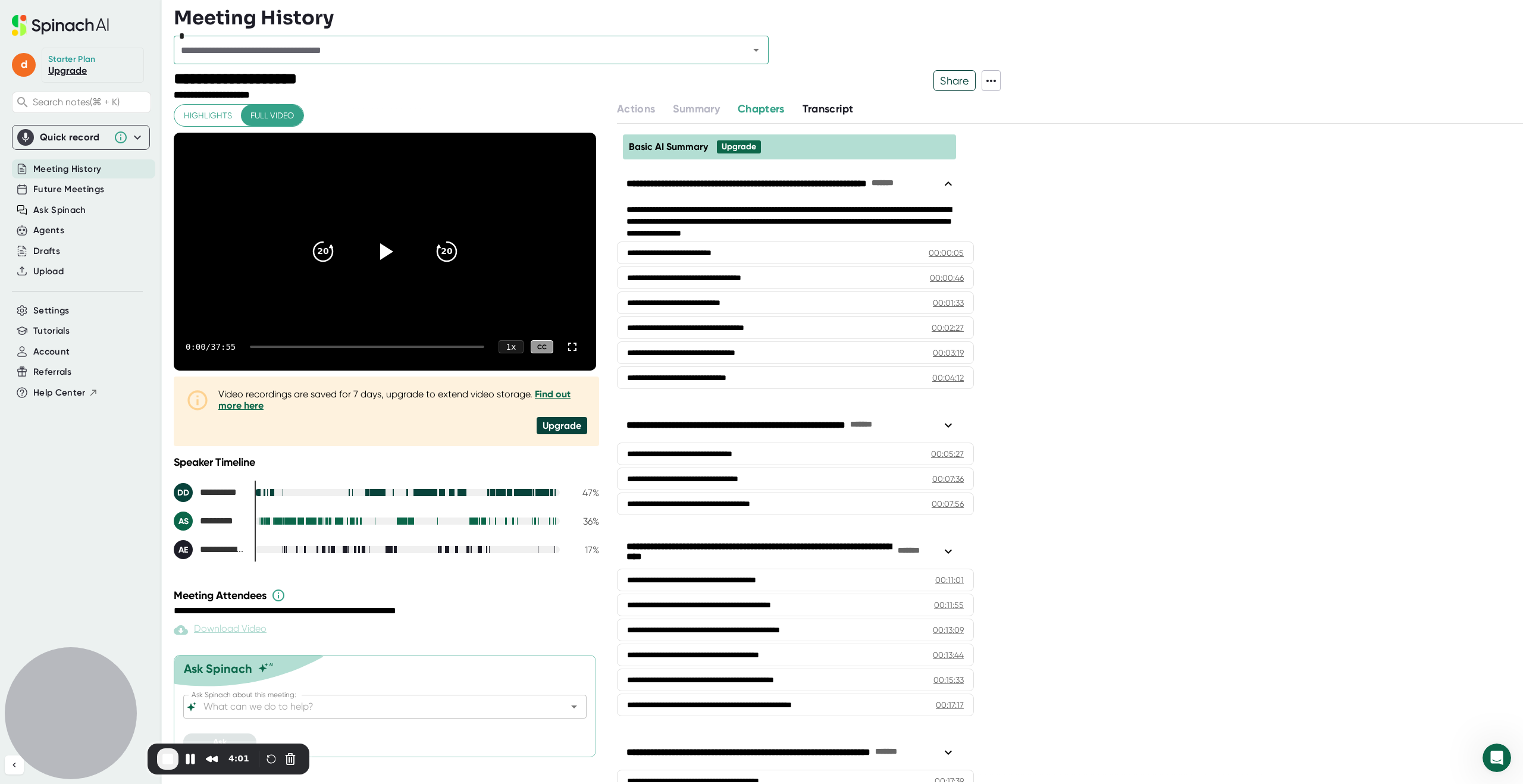
click at [833, 109] on span "Transcript" at bounding box center [828, 109] width 51 height 13
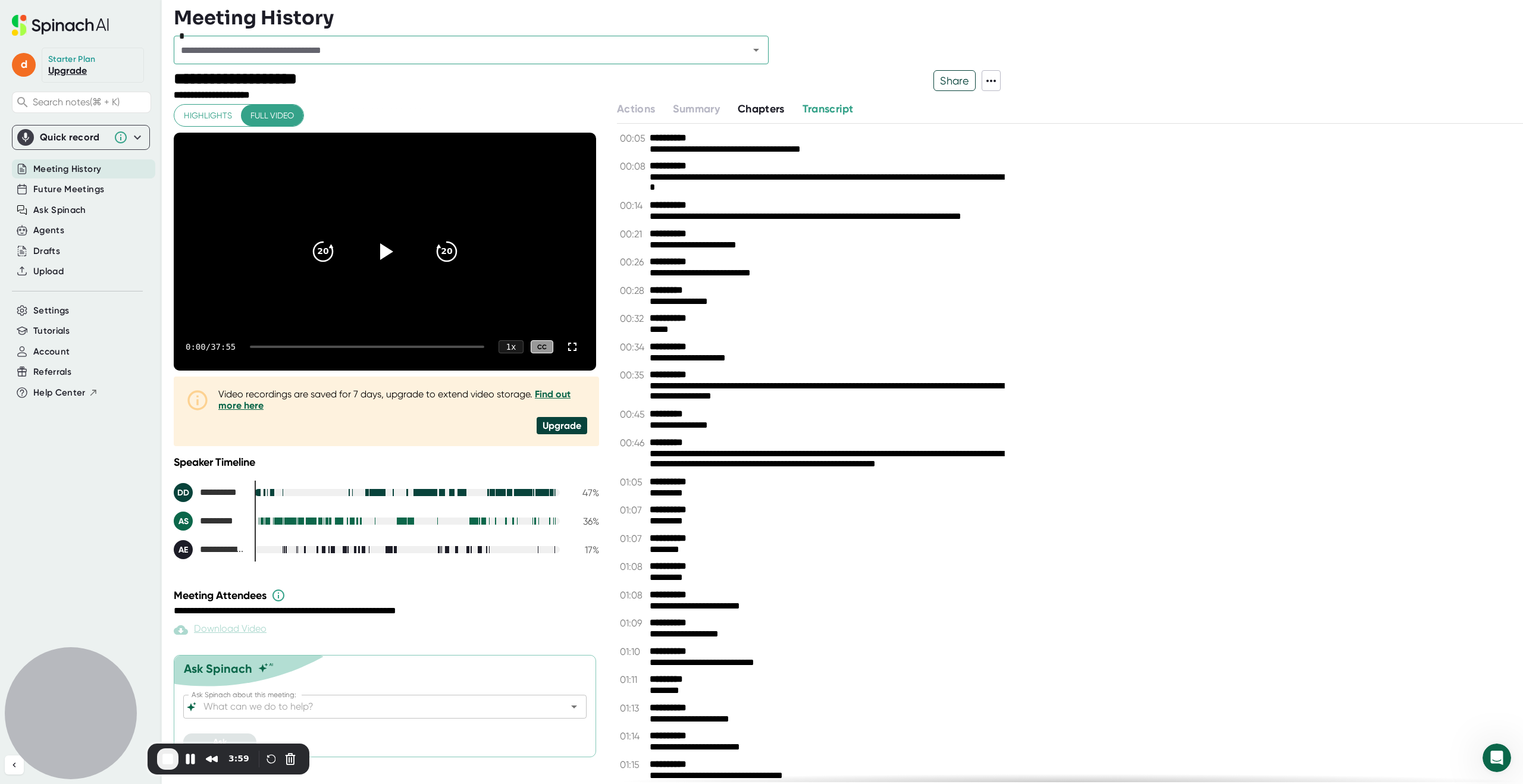
click at [991, 82] on icon at bounding box center [991, 81] width 9 height 3
click at [1036, 72] on div at bounding box center [762, 392] width 1523 height 784
